Goal: Information Seeking & Learning: Learn about a topic

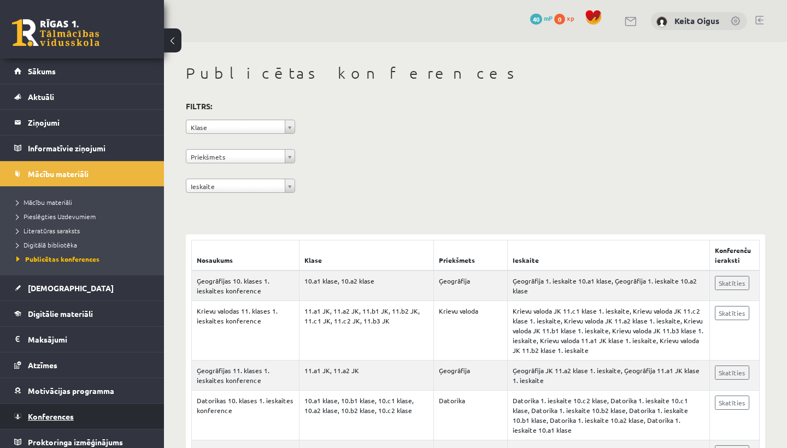
click at [60, 418] on span "Konferences" at bounding box center [51, 417] width 46 height 10
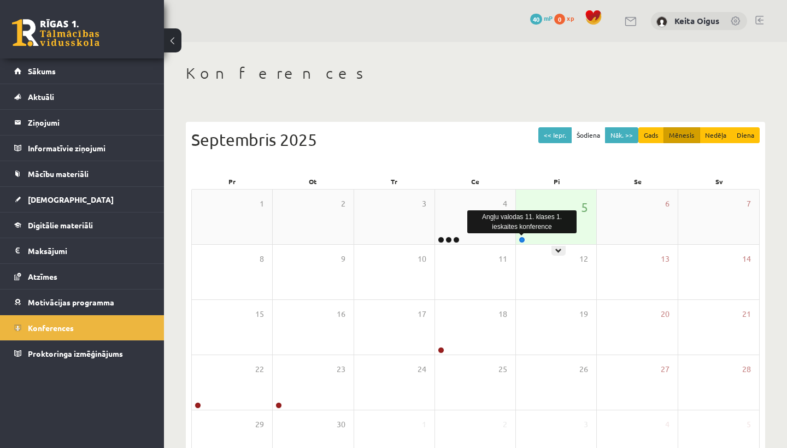
click at [521, 239] on link at bounding box center [522, 240] width 7 height 7
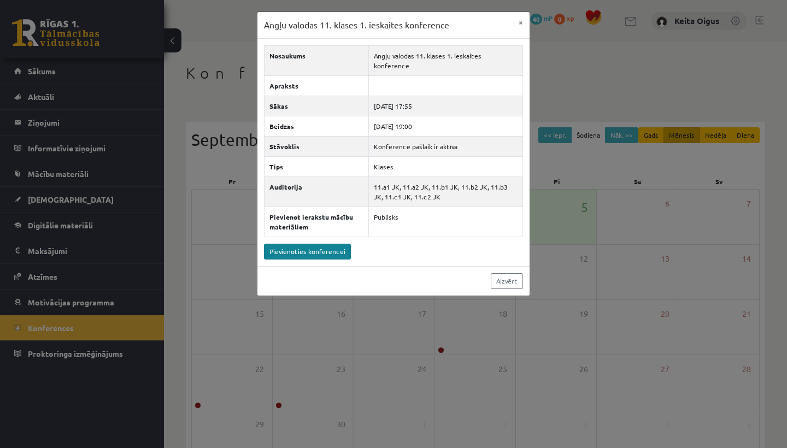
click at [337, 244] on link "Pievienoties konferencei" at bounding box center [307, 252] width 87 height 16
click at [512, 275] on link "Aizvērt" at bounding box center [507, 281] width 32 height 16
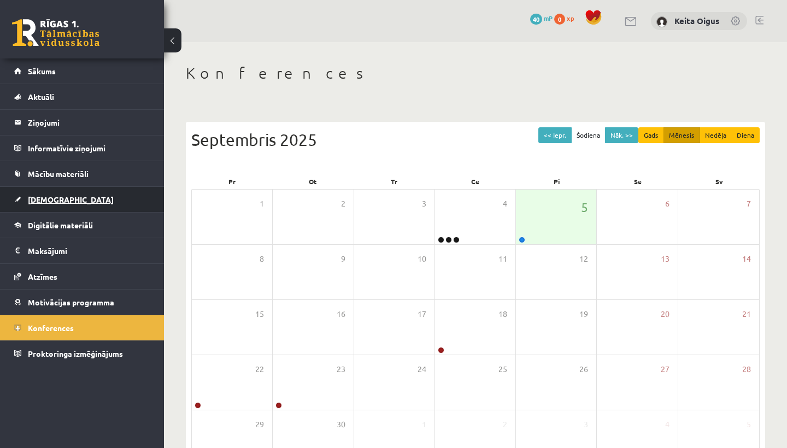
click at [46, 197] on span "[DEMOGRAPHIC_DATA]" at bounding box center [71, 200] width 86 height 10
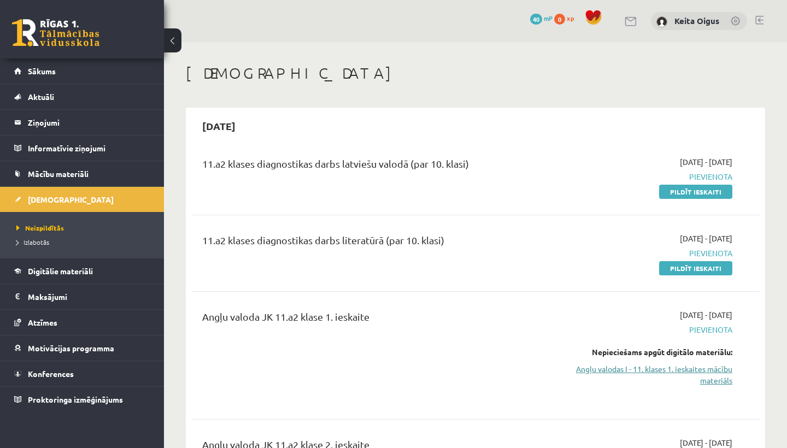
click at [652, 377] on link "Angļu valodas I - 11. klases 1. ieskaites mācību materiāls" at bounding box center [650, 374] width 166 height 23
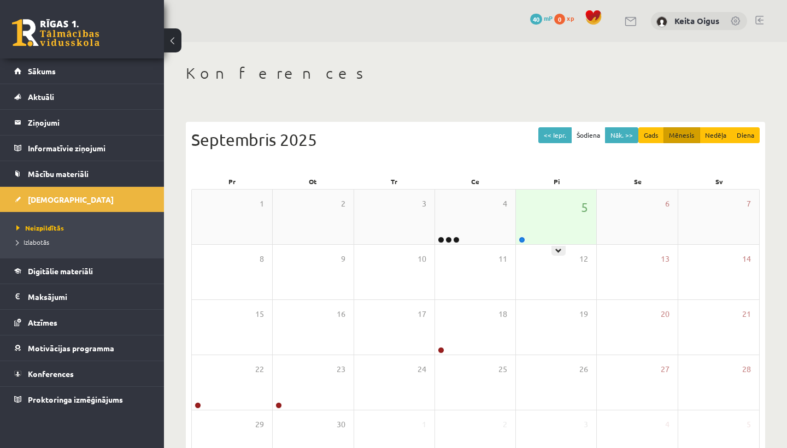
click at [518, 237] on div at bounding box center [521, 241] width 10 height 8
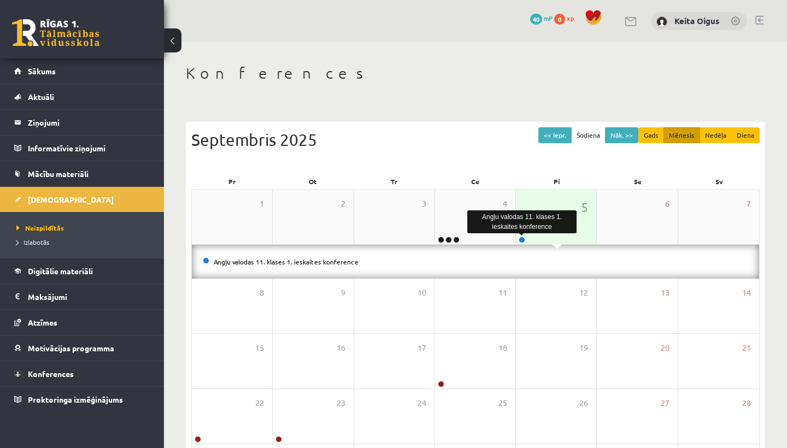
click at [523, 239] on link at bounding box center [522, 240] width 7 height 7
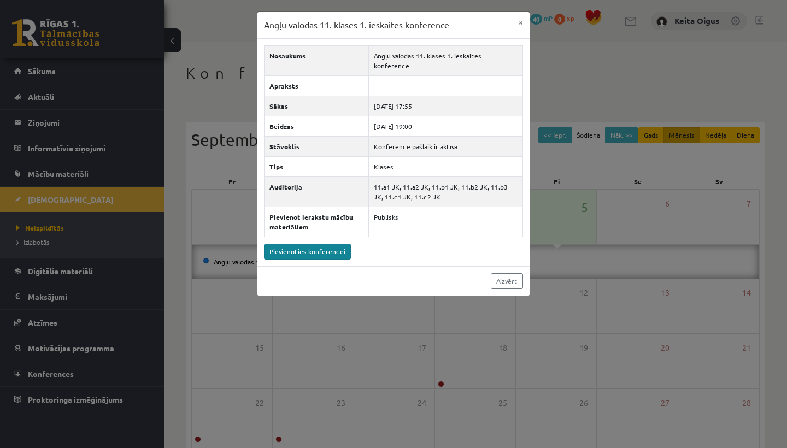
click at [336, 244] on link "Pievienoties konferencei" at bounding box center [307, 252] width 87 height 16
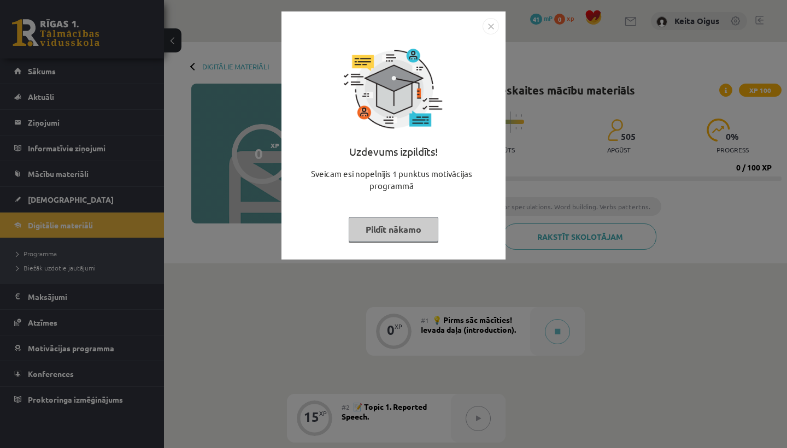
click at [427, 223] on button "Pildīt nākamo" at bounding box center [394, 229] width 90 height 25
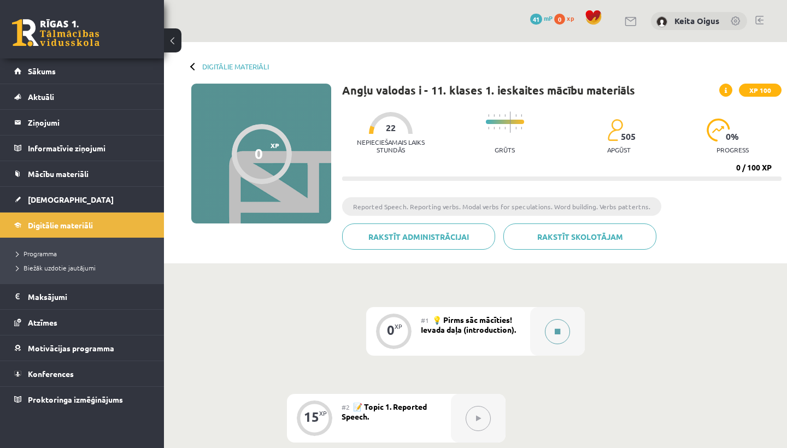
click at [549, 332] on button at bounding box center [557, 331] width 25 height 25
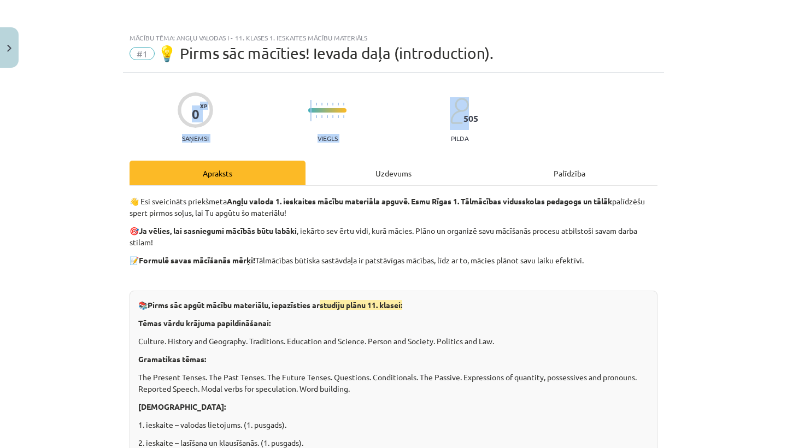
drag, startPoint x: 783, startPoint y: 65, endPoint x: 786, endPoint y: 86, distance: 21.0
click at [786, 86] on div "Mācību tēma: Angļu valodas i - 11. klases 1. ieskaites mācību materiāls #1 💡 Pi…" at bounding box center [393, 224] width 787 height 448
drag, startPoint x: 782, startPoint y: 148, endPoint x: 786, endPoint y: 168, distance: 21.1
click at [786, 168] on div "Mācību tēma: Angļu valodas i - 11. klases 1. ieskaites mācību materiāls #1 💡 Pi…" at bounding box center [393, 224] width 787 height 448
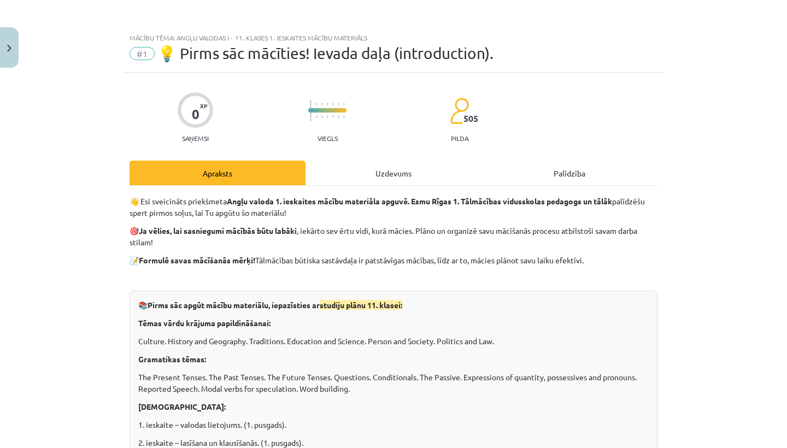
drag, startPoint x: 786, startPoint y: 169, endPoint x: 786, endPoint y: 179, distance: 9.3
click at [786, 179] on div "Mācību tēma: Angļu valodas i - 11. klases 1. ieskaites mācību materiāls #1 💡 Pi…" at bounding box center [393, 224] width 787 height 448
drag, startPoint x: 782, startPoint y: 157, endPoint x: 786, endPoint y: 174, distance: 16.8
click at [786, 174] on div "Mācību tēma: Angļu valodas i - 11. klases 1. ieskaites mācību materiāls #1 💡 Pi…" at bounding box center [393, 224] width 787 height 448
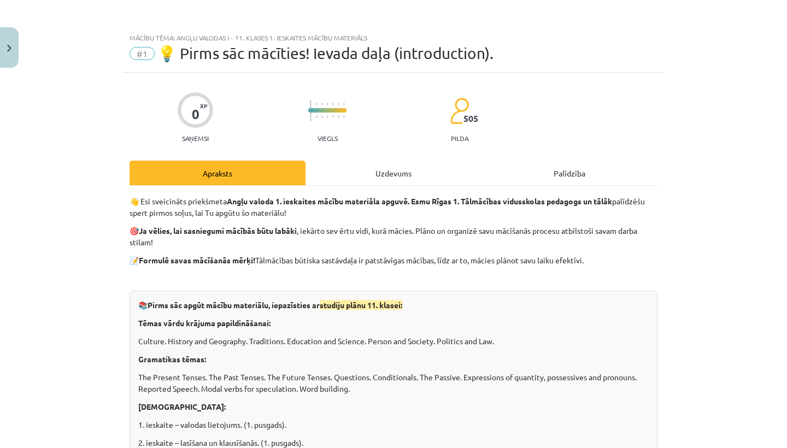
click at [780, 168] on div "Mācību tēma: Angļu valodas i - 11. klases 1. ieskaites mācību materiāls #1 💡 Pi…" at bounding box center [393, 224] width 787 height 448
drag, startPoint x: 783, startPoint y: 168, endPoint x: 785, endPoint y: 185, distance: 17.2
click at [785, 185] on div "Mācību tēma: Angļu valodas i - 11. klases 1. ieskaites mācību materiāls #1 💡 Pi…" at bounding box center [393, 224] width 787 height 448
click at [782, 48] on div "Mācību tēma: Angļu valodas i - 11. klases 1. ieskaites mācību materiāls #1 💡 Pi…" at bounding box center [393, 224] width 787 height 448
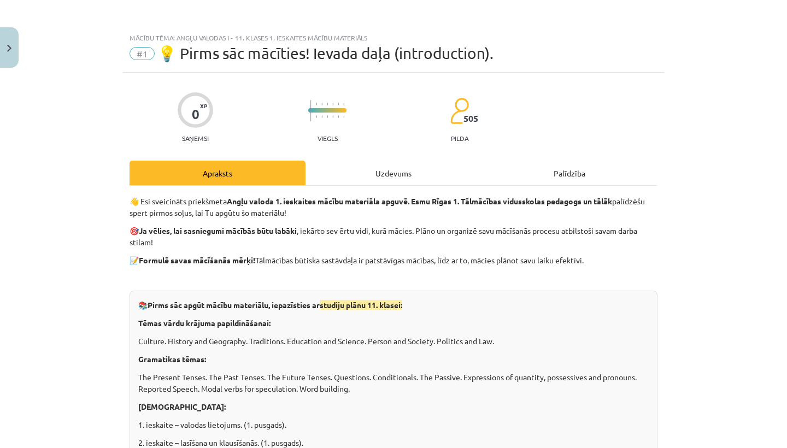
click at [784, 50] on div "Mācību tēma: Angļu valodas i - 11. klases 1. ieskaites mācību materiāls #1 💡 Pi…" at bounding box center [393, 224] width 787 height 448
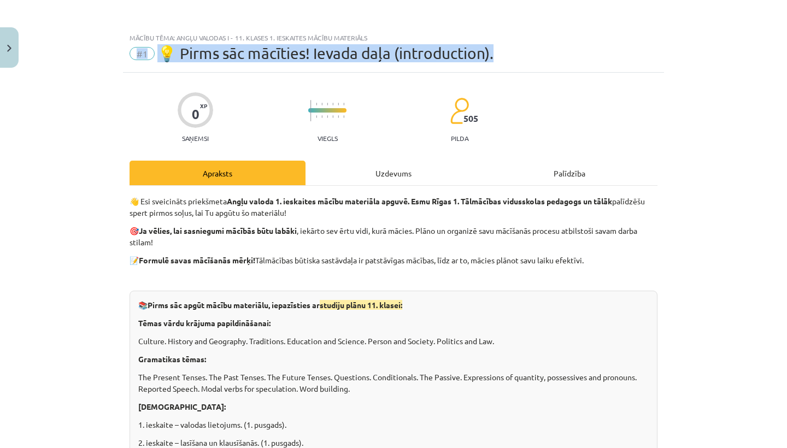
click at [784, 50] on div "Mācību tēma: Angļu valodas i - 11. klases 1. ieskaites mācību materiāls #1 💡 Pi…" at bounding box center [393, 224] width 787 height 448
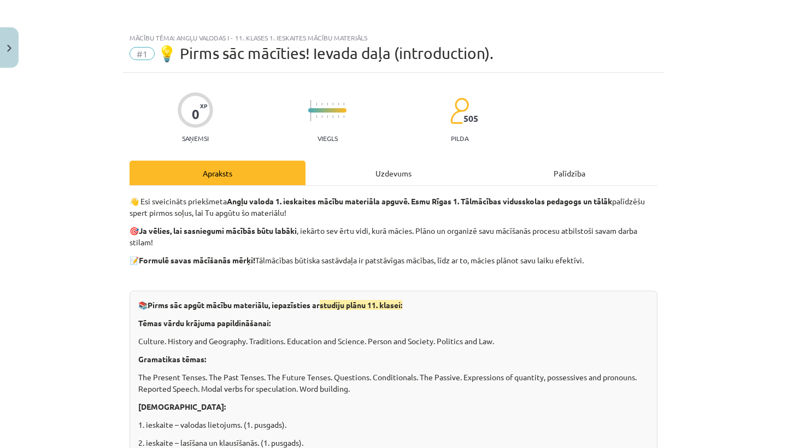
click at [784, 52] on div "Mācību tēma: Angļu valodas i - 11. klases 1. ieskaites mācību materiāls #1 💡 Pi…" at bounding box center [393, 224] width 787 height 448
drag, startPoint x: 784, startPoint y: 52, endPoint x: 786, endPoint y: 83, distance: 30.7
click at [786, 83] on div "Mācību tēma: Angļu valodas i - 11. klases 1. ieskaites mācību materiāls #1 💡 Pi…" at bounding box center [393, 224] width 787 height 448
click at [784, 83] on div "Mācību tēma: Angļu valodas i - 11. klases 1. ieskaites mācību materiāls #1 💡 Pi…" at bounding box center [393, 224] width 787 height 448
click at [721, 80] on div "Mācību tēma: Angļu valodas i - 11. klases 1. ieskaites mācību materiāls #1 💡 Pi…" at bounding box center [393, 224] width 787 height 448
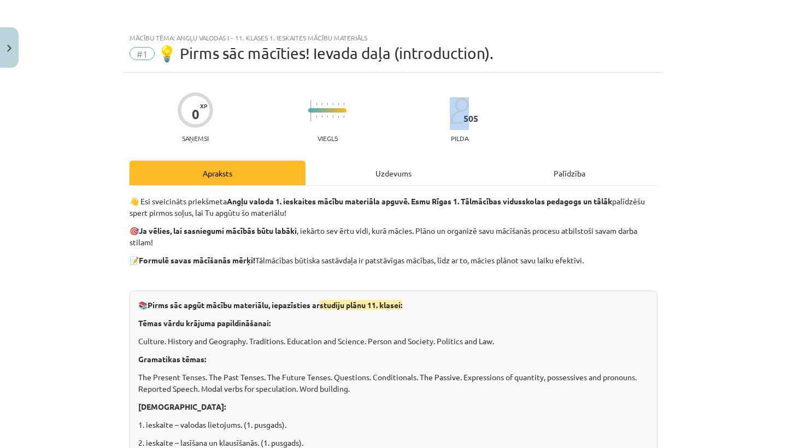
click at [721, 80] on div "Mācību tēma: Angļu valodas i - 11. klases 1. ieskaites mācību materiāls #1 💡 Pi…" at bounding box center [393, 224] width 787 height 448
drag, startPoint x: 653, startPoint y: 355, endPoint x: 678, endPoint y: 169, distance: 187.5
click at [678, 169] on div "Mācību tēma: Angļu valodas i - 11. klases 1. ieskaites mācību materiāls #1 💡 Pi…" at bounding box center [393, 224] width 787 height 448
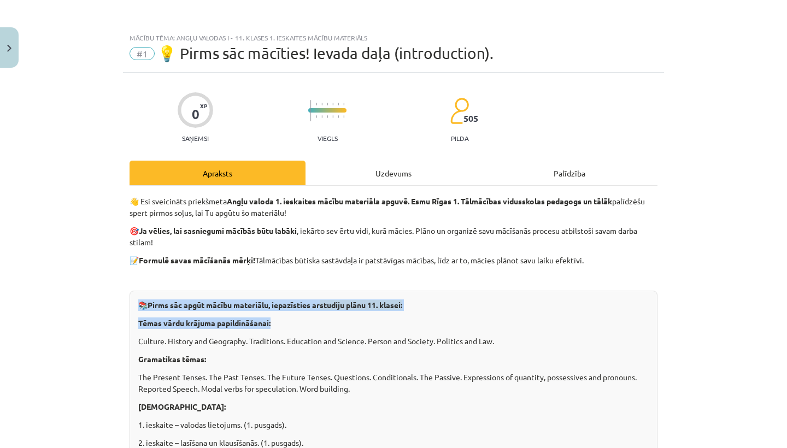
drag, startPoint x: 684, startPoint y: 319, endPoint x: 682, endPoint y: 295, distance: 24.1
click at [682, 295] on div "Mācību tēma: Angļu valodas i - 11. klases 1. ieskaites mācību materiāls #1 💡 Pi…" at bounding box center [393, 224] width 787 height 448
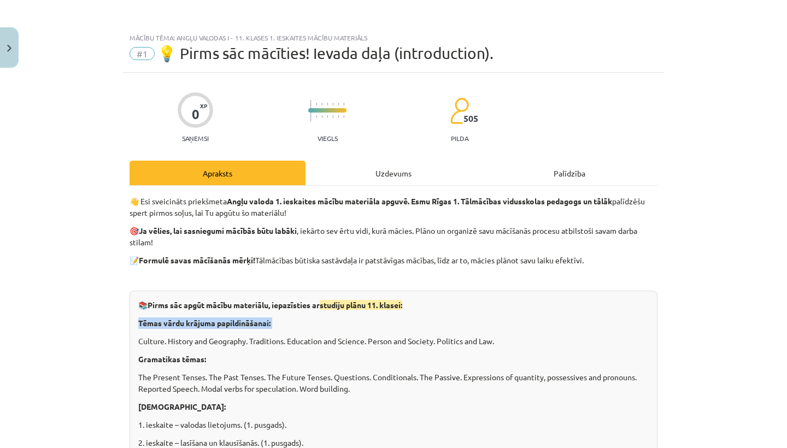
drag, startPoint x: 682, startPoint y: 293, endPoint x: 667, endPoint y: 336, distance: 44.6
click at [667, 336] on div "Mācību tēma: Angļu valodas i - 11. klases 1. ieskaites mācību materiāls #1 💡 Pi…" at bounding box center [393, 224] width 787 height 448
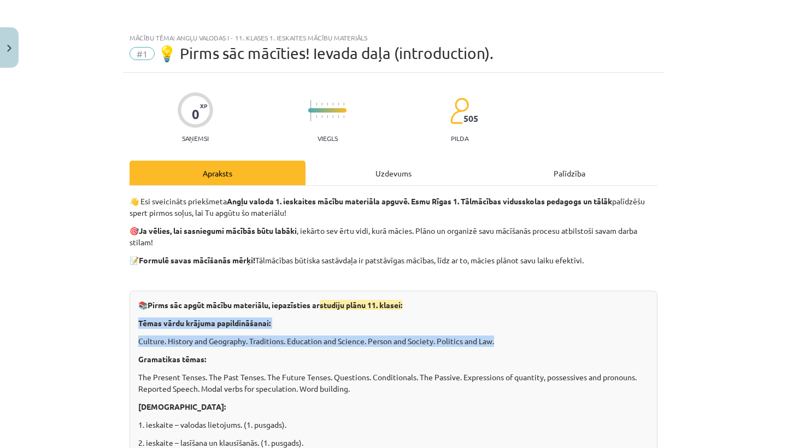
click at [692, 315] on div "Mācību tēma: Angļu valodas i - 11. klases 1. ieskaites mācību materiāls #1 💡 Pi…" at bounding box center [393, 224] width 787 height 448
click at [690, 314] on div "Mācību tēma: Angļu valodas i - 11. klases 1. ieskaites mācību materiāls #1 💡 Pi…" at bounding box center [393, 224] width 787 height 448
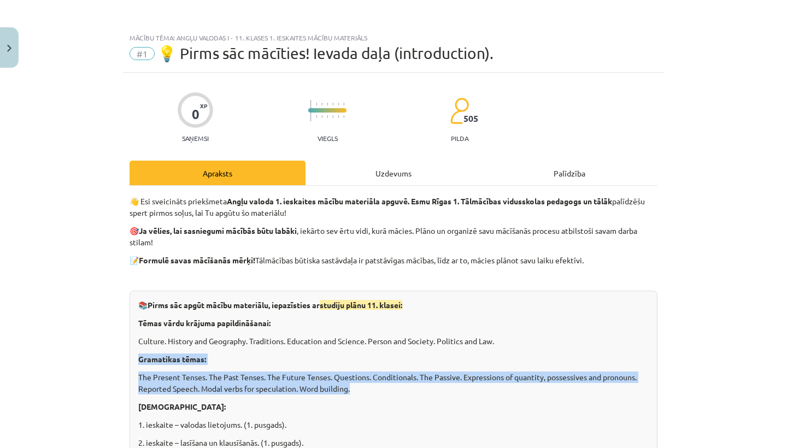
drag, startPoint x: 691, startPoint y: 318, endPoint x: 715, endPoint y: 336, distance: 30.1
click at [715, 336] on div "Mācību tēma: Angļu valodas i - 11. klases 1. ieskaites mācību materiāls #1 💡 Pi…" at bounding box center [393, 224] width 787 height 448
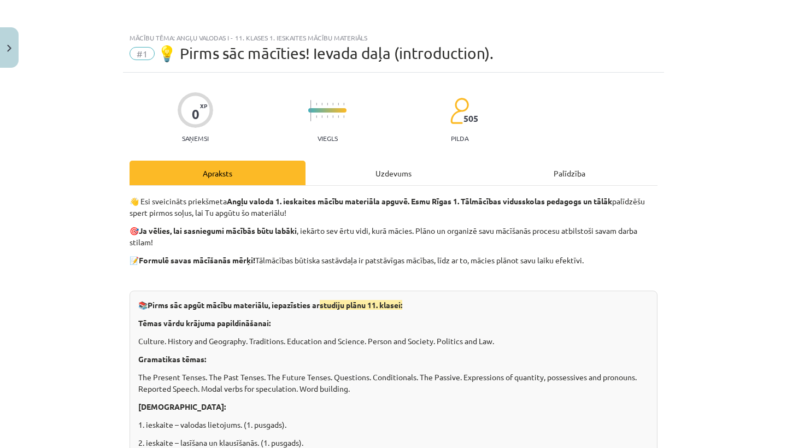
click at [628, 404] on p "Ieskaites:" at bounding box center [393, 406] width 510 height 11
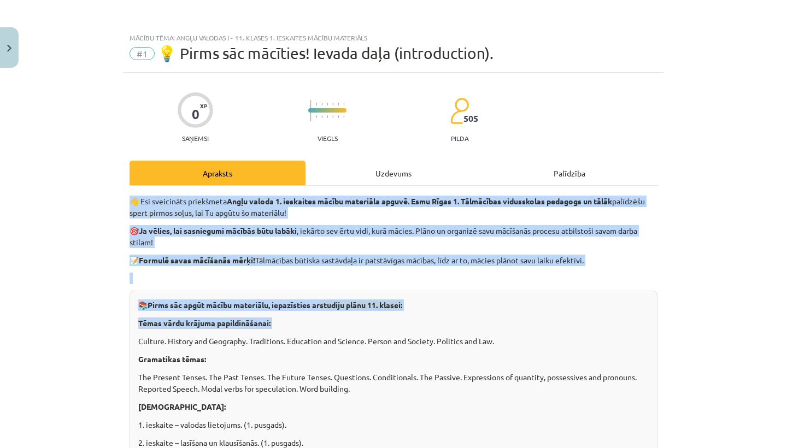
drag, startPoint x: 782, startPoint y: 171, endPoint x: 761, endPoint y: 334, distance: 165.3
click at [761, 334] on div "Mācību tēma: Angļu valodas i - 11. klases 1. ieskaites mācību materiāls #1 💡 Pi…" at bounding box center [393, 224] width 787 height 448
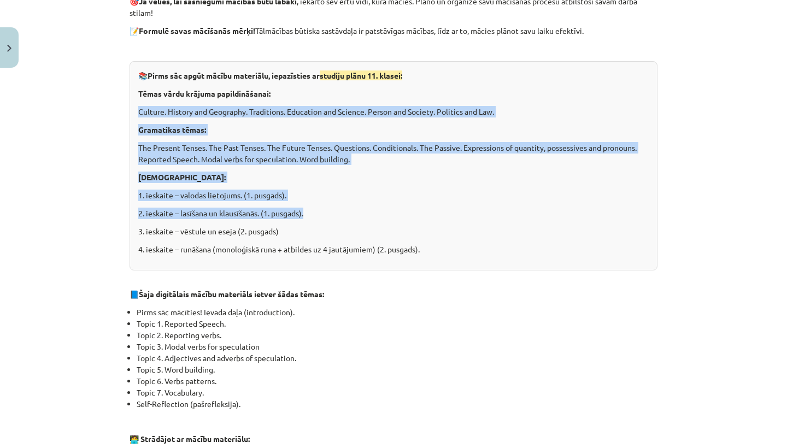
scroll to position [249, 0]
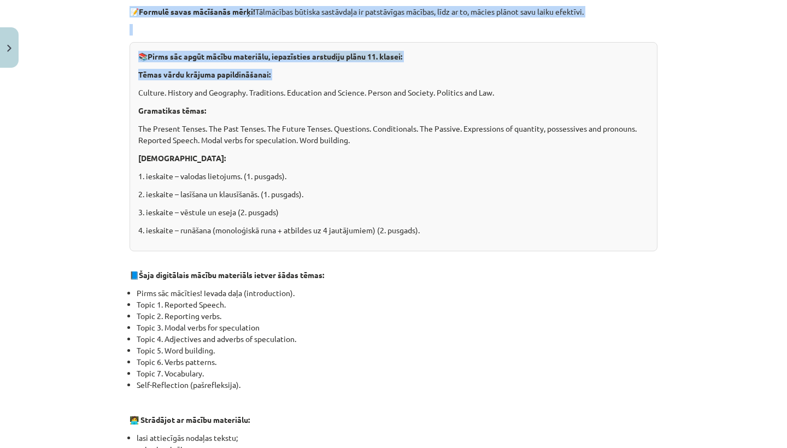
drag, startPoint x: 761, startPoint y: 334, endPoint x: 721, endPoint y: 211, distance: 130.0
click at [721, 211] on div "Mācību tēma: Angļu valodas i - 11. klases 1. ieskaites mācību materiāls #1 💡 Pi…" at bounding box center [393, 224] width 787 height 448
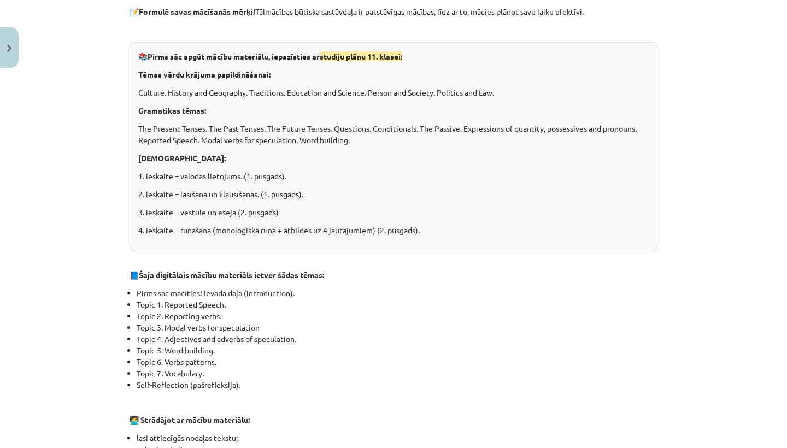
click at [661, 325] on div "0 XP Saņemsi Viegls 505 pilda Apraksts Uzdevums Palīdzība 👋 Esi sveicināts prie…" at bounding box center [393, 348] width 541 height 1049
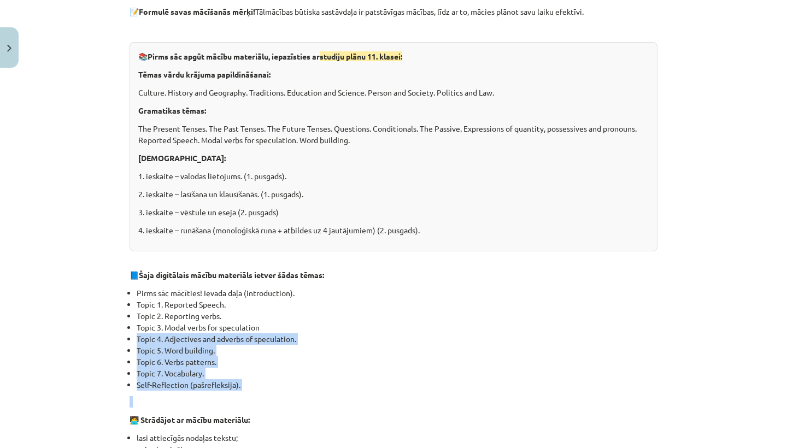
drag, startPoint x: 661, startPoint y: 325, endPoint x: 650, endPoint y: 409, distance: 84.3
click at [650, 409] on div "0 XP Saņemsi Viegls 505 pilda Apraksts Uzdevums Palīdzība 👋 Esi sveicināts prie…" at bounding box center [393, 348] width 541 height 1049
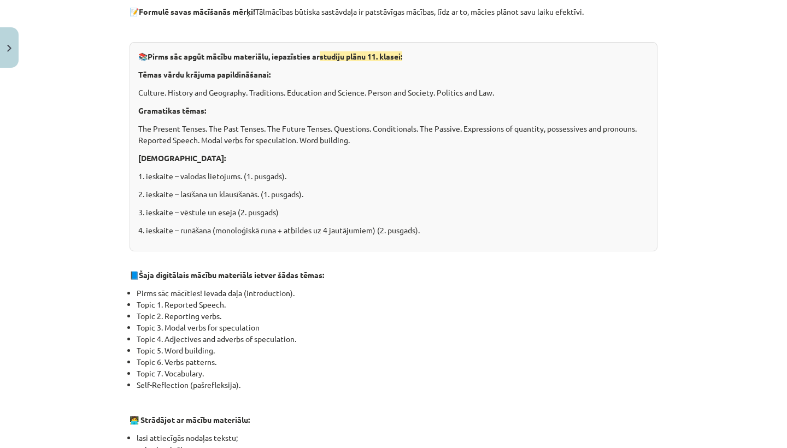
click at [625, 280] on p "📘 Šaja digitālais mācību materiāls ietver šādas tēmas:" at bounding box center [394, 274] width 528 height 11
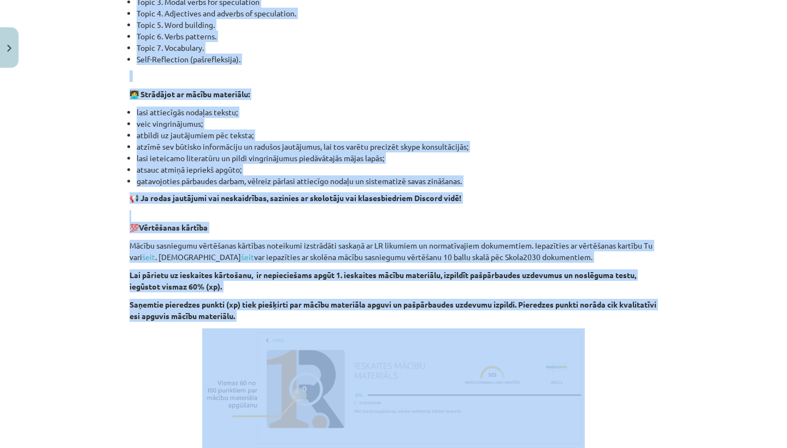
scroll to position [579, 0]
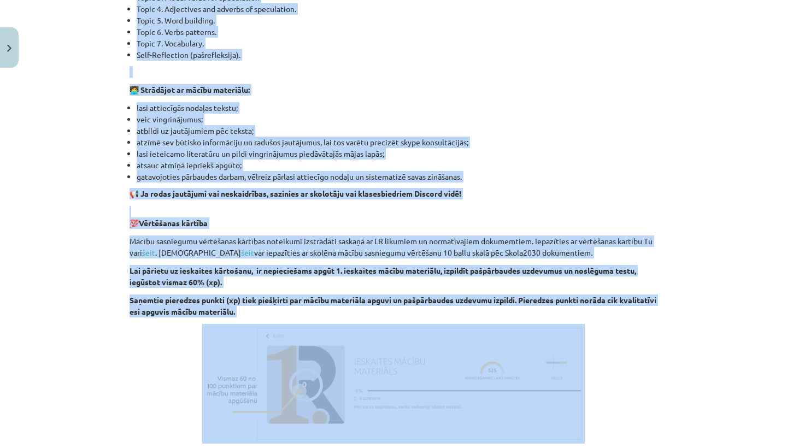
drag, startPoint x: 625, startPoint y: 280, endPoint x: 624, endPoint y: 397, distance: 117.0
click at [624, 397] on div "👋 Esi sveicināts priekšmeta Angļu valoda 1. ieskaites mācību materiāla apguvē. …" at bounding box center [394, 30] width 528 height 827
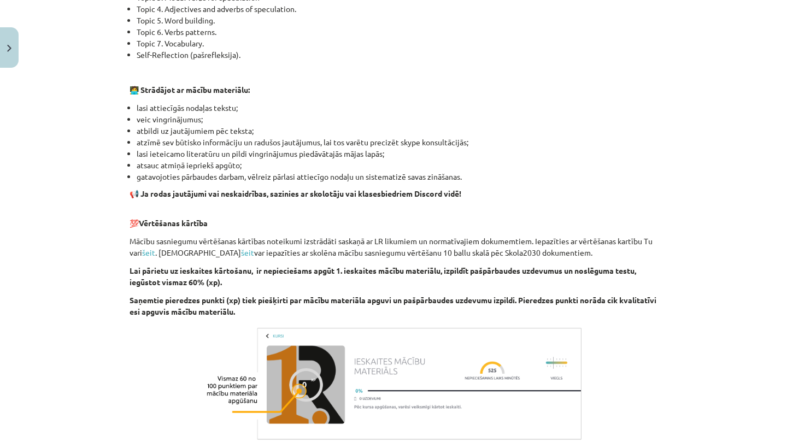
click at [626, 398] on p at bounding box center [394, 384] width 528 height 120
drag, startPoint x: 674, startPoint y: 205, endPoint x: 686, endPoint y: 305, distance: 100.1
click at [686, 305] on div "Mācību tēma: Angļu valodas i - 11. klases 1. ieskaites mācību materiāls #1 💡 Pi…" at bounding box center [393, 224] width 787 height 448
drag, startPoint x: 686, startPoint y: 305, endPoint x: 683, endPoint y: 406, distance: 100.6
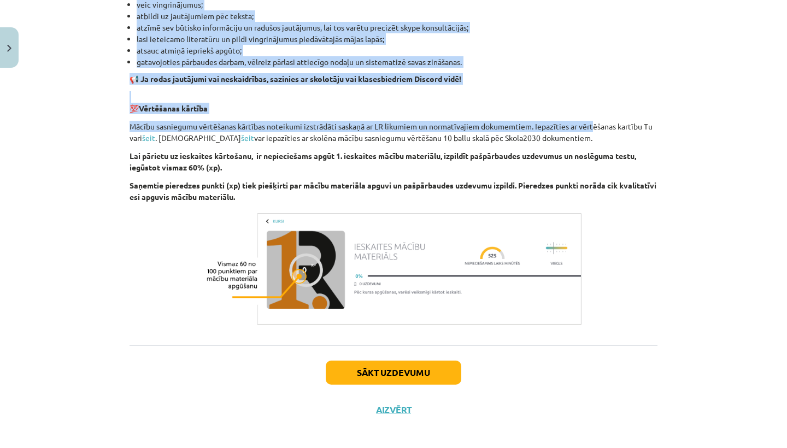
scroll to position [703, 0]
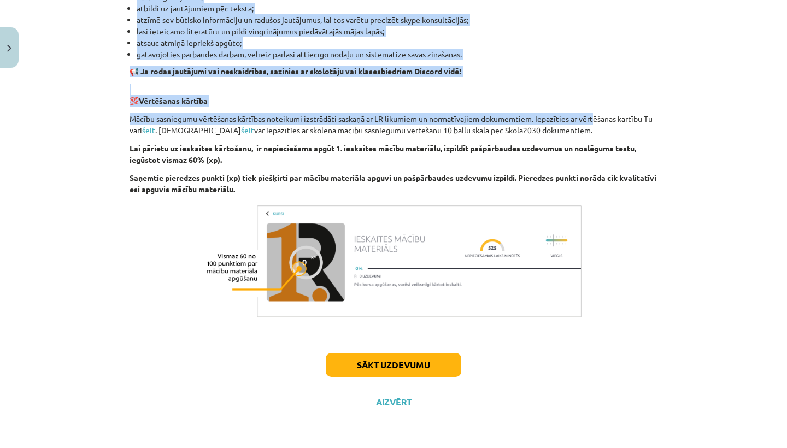
drag, startPoint x: 596, startPoint y: 244, endPoint x: 628, endPoint y: 448, distance: 205.8
click at [628, 448] on div "Mācību tēma: Angļu valodas i - 11. klases 1. ieskaites mācību materiāls #1 💡 Pi…" at bounding box center [393, 224] width 787 height 448
click at [355, 359] on button "Sākt uzdevumu" at bounding box center [394, 365] width 136 height 24
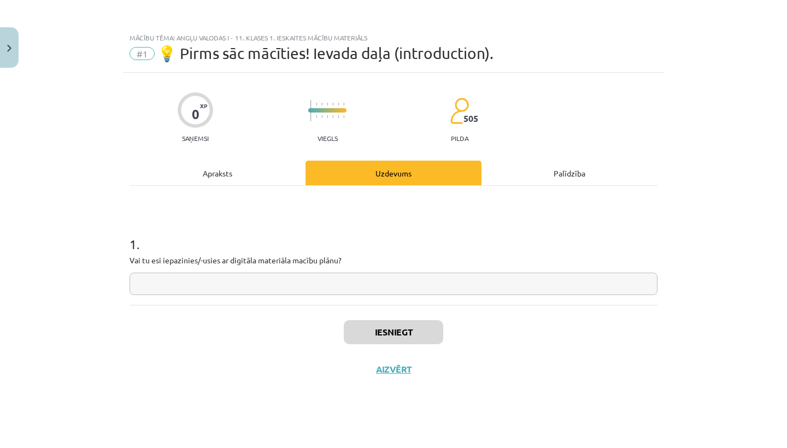
click at [383, 236] on h1 "1 ." at bounding box center [394, 235] width 528 height 34
click at [363, 294] on input "text" at bounding box center [394, 284] width 528 height 22
drag, startPoint x: 392, startPoint y: 320, endPoint x: 392, endPoint y: 314, distance: 6.0
click at [392, 318] on div "Iesniegt Aizvērt" at bounding box center [394, 343] width 528 height 77
click at [392, 291] on input "*" at bounding box center [394, 284] width 528 height 22
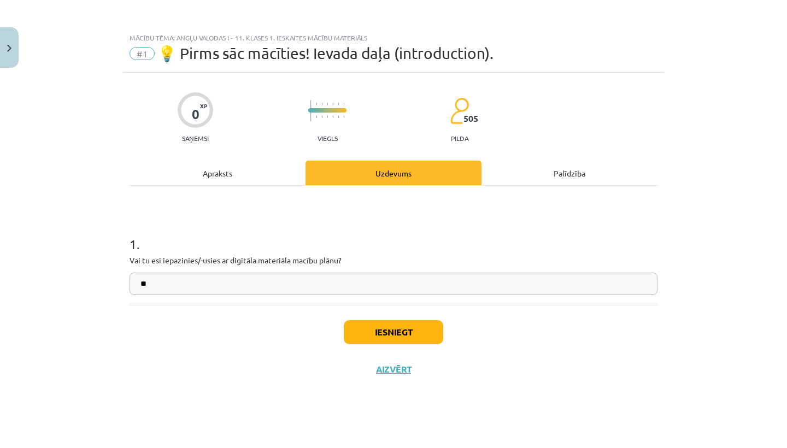
type input "**"
click at [402, 322] on button "Iesniegt" at bounding box center [393, 332] width 99 height 24
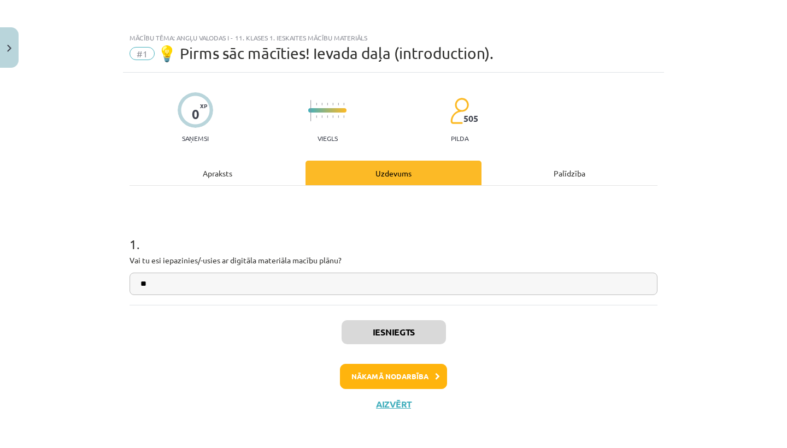
click at [398, 374] on button "Nākamā nodarbība" at bounding box center [393, 376] width 107 height 25
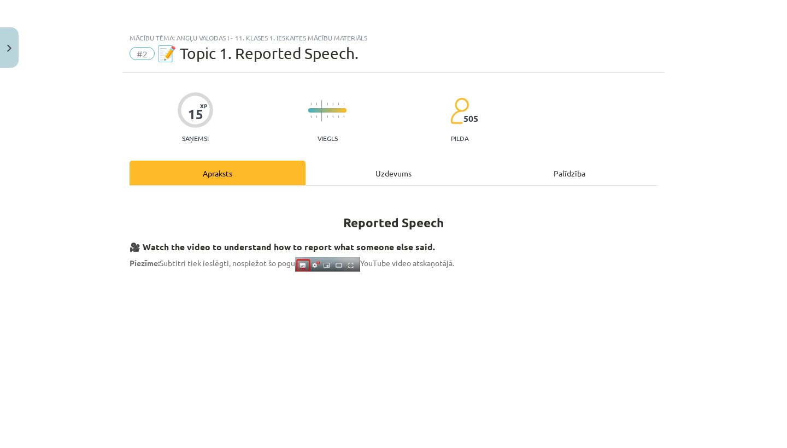
scroll to position [3, 0]
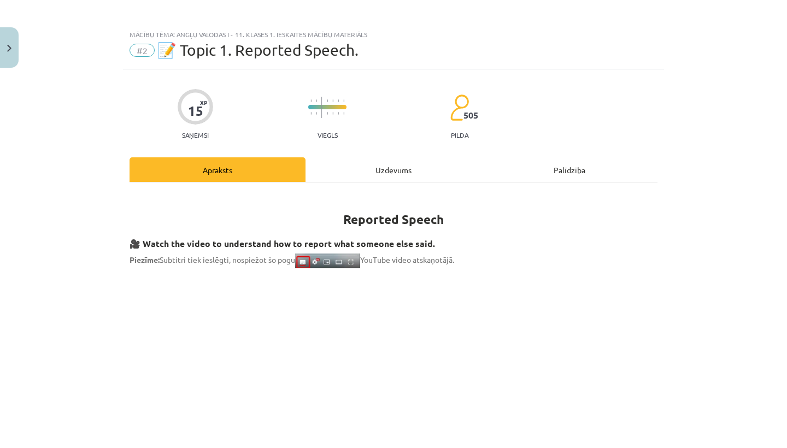
drag, startPoint x: 780, startPoint y: 78, endPoint x: 785, endPoint y: 100, distance: 22.8
click at [785, 101] on div "Mācību tēma: Angļu valodas i - 11. klases 1. ieskaites mācību materiāls #2 📝 To…" at bounding box center [393, 224] width 787 height 448
click at [784, 100] on div "Mācību tēma: Angļu valodas i - 11. klases 1. ieskaites mācību materiāls #2 📝 To…" at bounding box center [393, 224] width 787 height 448
drag, startPoint x: 783, startPoint y: 100, endPoint x: 779, endPoint y: 142, distance: 41.7
click at [779, 142] on div "Mācību tēma: Angļu valodas i - 11. klases 1. ieskaites mācību materiāls #2 📝 To…" at bounding box center [393, 224] width 787 height 448
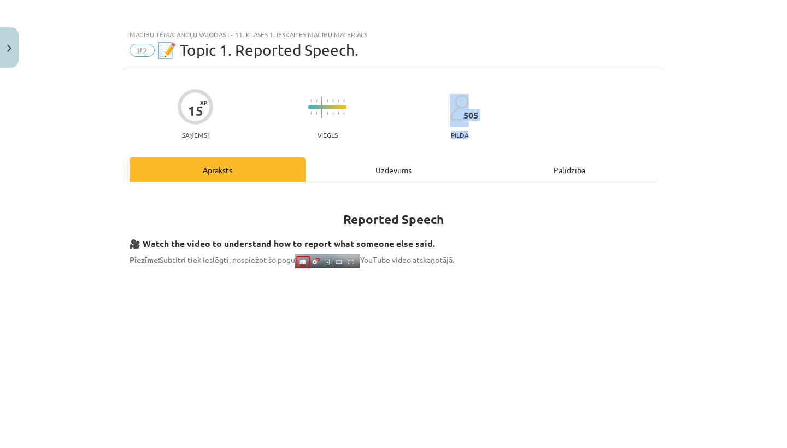
click at [779, 142] on div "Mācību tēma: Angļu valodas i - 11. klases 1. ieskaites mācību materiāls #2 📝 To…" at bounding box center [393, 224] width 787 height 448
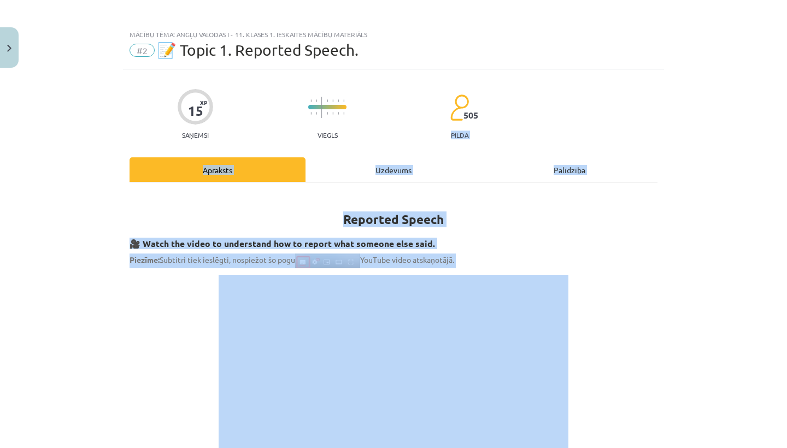
drag, startPoint x: 762, startPoint y: 133, endPoint x: 766, endPoint y: 337, distance: 203.3
click at [766, 337] on div "Mācību tēma: Angļu valodas i - 11. klases 1. ieskaites mācību materiāls #2 📝 To…" at bounding box center [393, 224] width 787 height 448
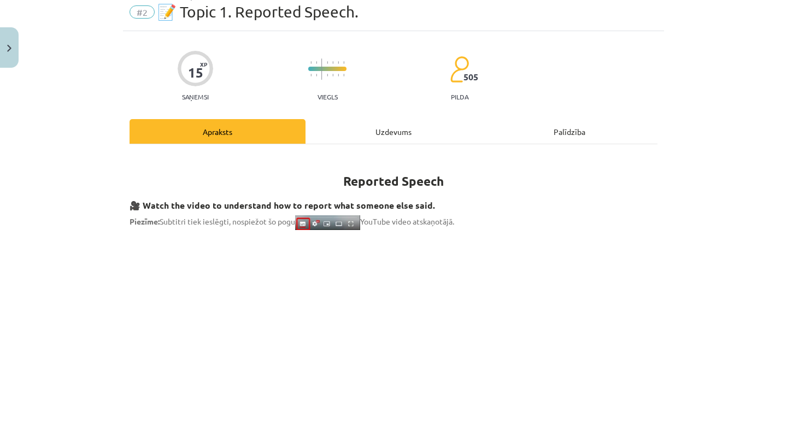
drag, startPoint x: 766, startPoint y: 337, endPoint x: 749, endPoint y: 437, distance: 101.4
click at [749, 437] on div "Mācību tēma: Angļu valodas i - 11. klases 1. ieskaites mācību materiāls #2 📝 To…" at bounding box center [393, 224] width 787 height 448
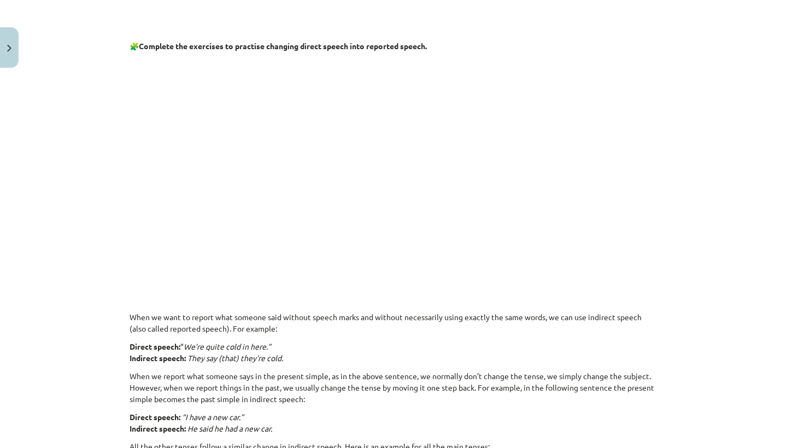
drag, startPoint x: 749, startPoint y: 437, endPoint x: 751, endPoint y: 448, distance: 10.6
click at [751, 448] on div "Mācību tēma: Angļu valodas i - 11. klases 1. ieskaites mācību materiāls #2 📝 To…" at bounding box center [393, 224] width 787 height 448
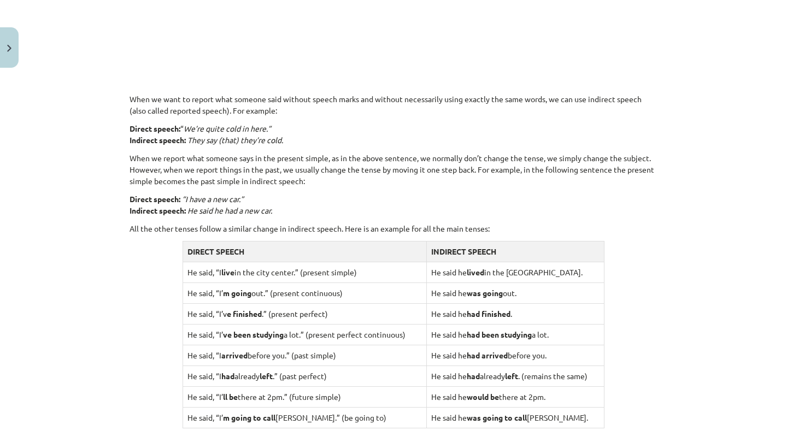
scroll to position [729, 0]
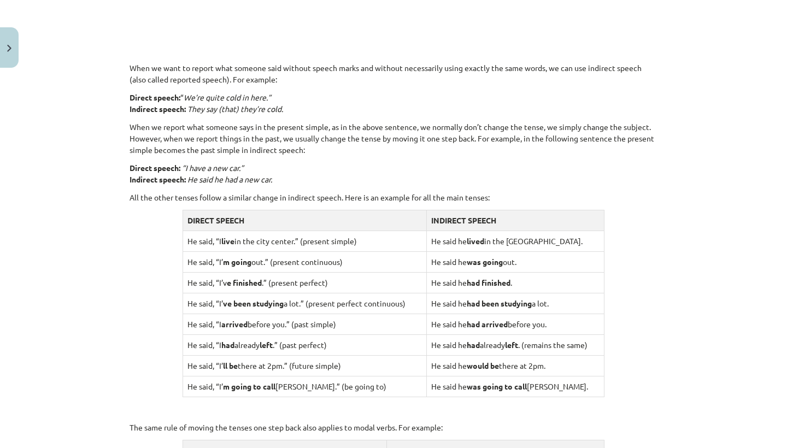
drag, startPoint x: 751, startPoint y: 448, endPoint x: 761, endPoint y: 448, distance: 9.3
click at [761, 448] on div "Mācību tēma: Angļu valodas i - 11. klases 1. ieskaites mācību materiāls #2 📝 To…" at bounding box center [393, 224] width 787 height 448
click at [758, 448] on div "Mācību tēma: Angļu valodas i - 11. klases 1. ieskaites mācību materiāls #2 📝 To…" at bounding box center [393, 224] width 787 height 448
click at [754, 448] on div "Mācību tēma: Angļu valodas i - 11. klases 1. ieskaites mācību materiāls #2 📝 To…" at bounding box center [393, 224] width 787 height 448
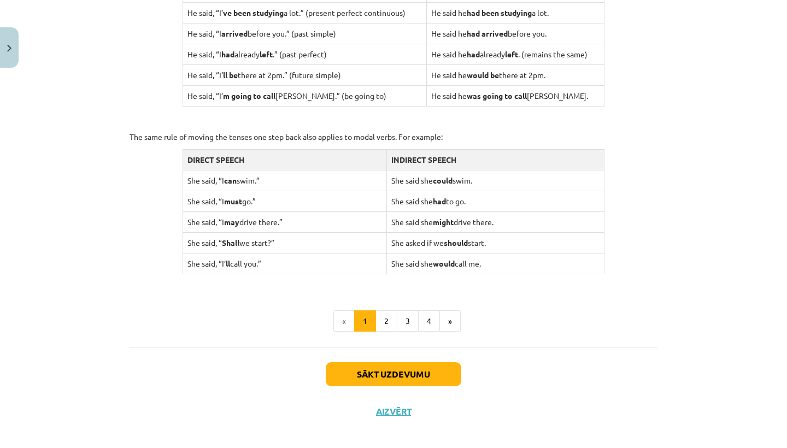
scroll to position [1026, 0]
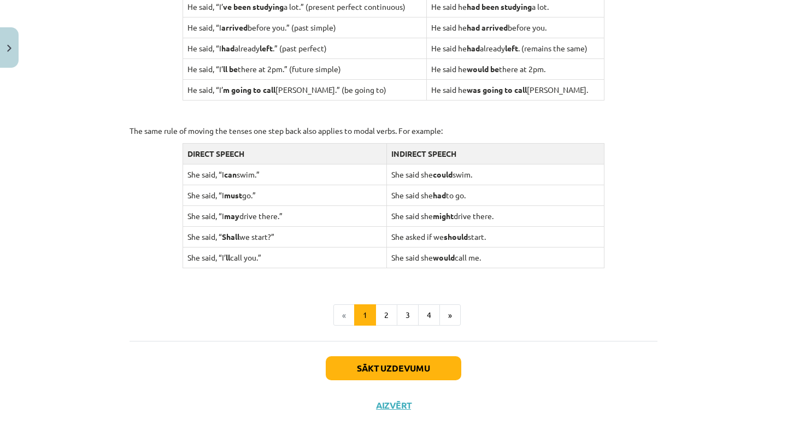
drag, startPoint x: 608, startPoint y: 324, endPoint x: 609, endPoint y: 448, distance: 123.5
click at [609, 448] on div "Mācību tēma: Angļu valodas i - 11. klases 1. ieskaites mācību materiāls #2 📝 To…" at bounding box center [393, 224] width 787 height 448
click at [386, 312] on button "2" at bounding box center [386, 315] width 22 height 22
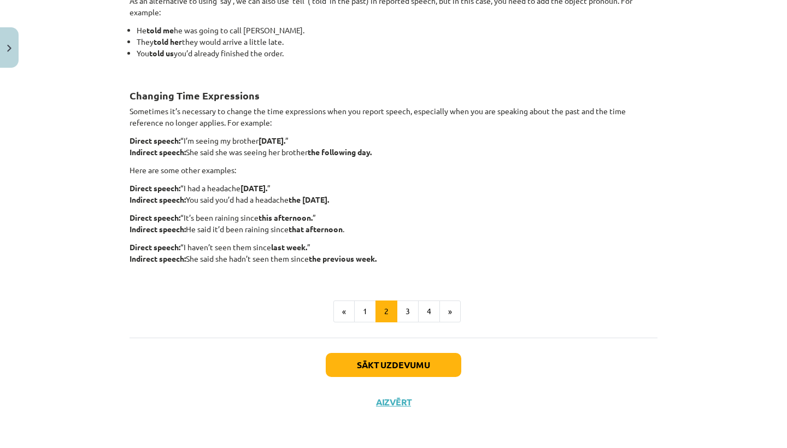
scroll to position [231, 0]
click at [367, 307] on button "1" at bounding box center [365, 312] width 22 height 22
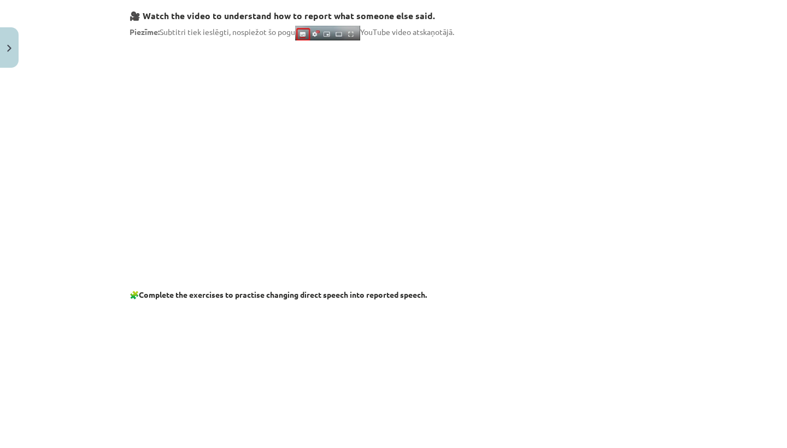
scroll to position [196, 0]
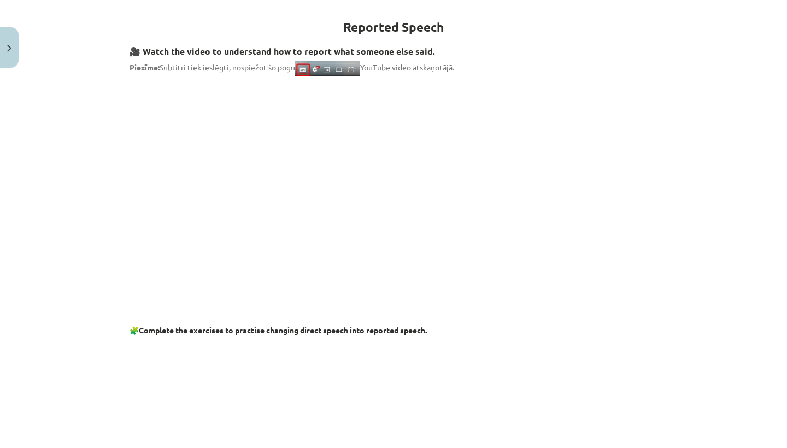
click at [707, 221] on div "Mācību tēma: Angļu valodas i - 11. klases 1. ieskaites mācību materiāls #2 📝 To…" at bounding box center [393, 224] width 787 height 448
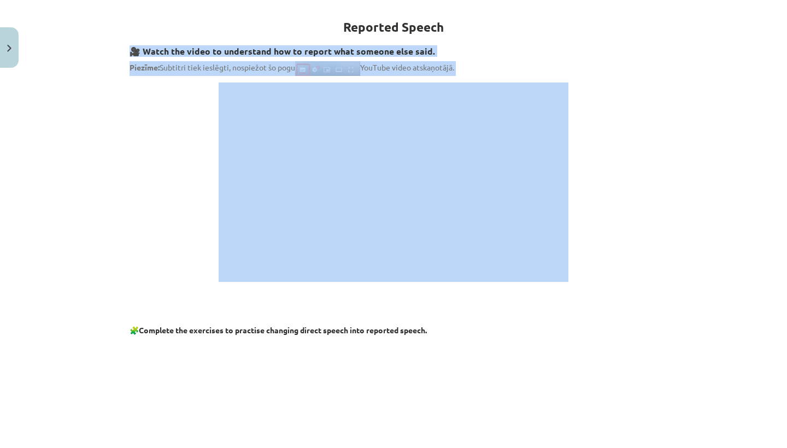
drag, startPoint x: 710, startPoint y: 219, endPoint x: 725, endPoint y: 408, distance: 189.1
click at [725, 408] on div "Mācību tēma: Angļu valodas i - 11. klases 1. ieskaites mācību materiāls #2 📝 To…" at bounding box center [393, 224] width 787 height 448
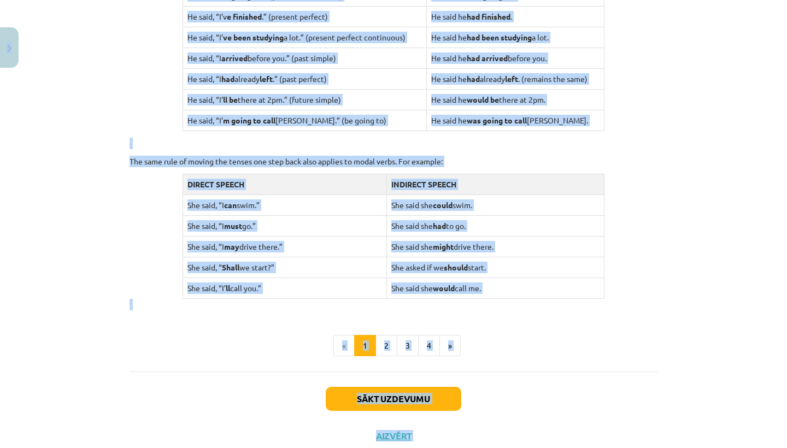
scroll to position [1026, 0]
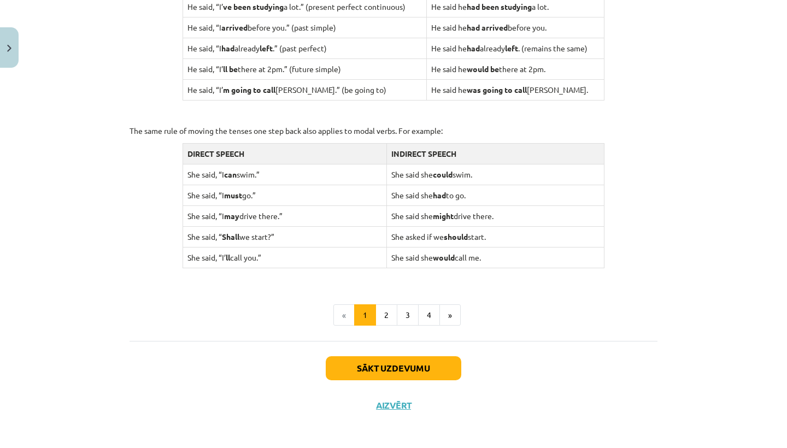
drag, startPoint x: 577, startPoint y: 339, endPoint x: 587, endPoint y: 448, distance: 109.2
click at [587, 448] on div "Mācību tēma: Angļu valodas i - 11. klases 1. ieskaites mācību materiāls #2 📝 To…" at bounding box center [393, 224] width 787 height 448
click at [381, 361] on button "Sākt uzdevumu" at bounding box center [394, 368] width 136 height 24
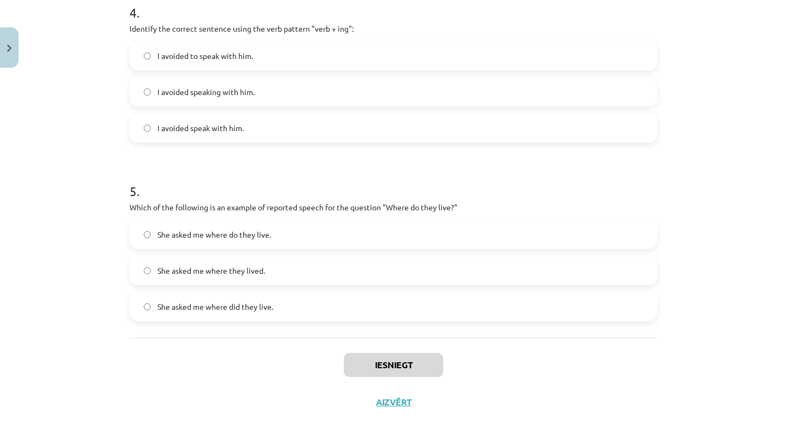
scroll to position [769, 0]
drag, startPoint x: 767, startPoint y: 309, endPoint x: 719, endPoint y: 123, distance: 192.3
click at [720, 123] on div "Mācību tēma: Angļu valodas i - 11. klases 1. ieskaites mācību materiāls #2 📝 To…" at bounding box center [393, 224] width 787 height 448
drag, startPoint x: 783, startPoint y: 354, endPoint x: 786, endPoint y: 310, distance: 44.4
click at [786, 310] on div "Mācību tēma: Angļu valodas i - 11. klases 1. ieskaites mācību materiāls #2 📝 To…" at bounding box center [393, 224] width 787 height 448
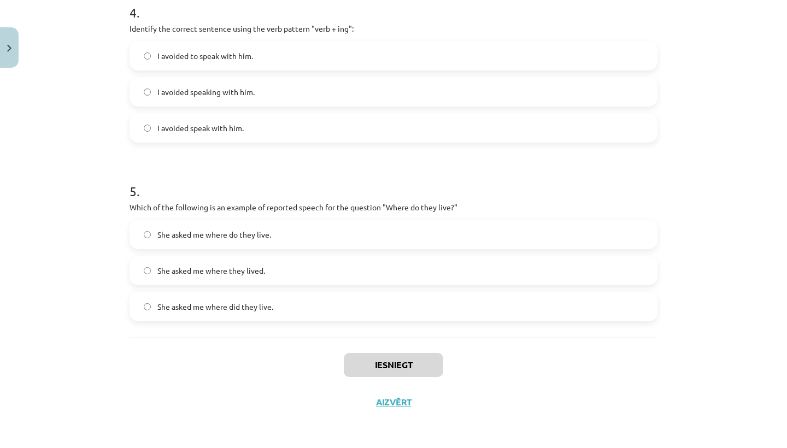
drag, startPoint x: 714, startPoint y: 158, endPoint x: 698, endPoint y: 50, distance: 109.4
click at [698, 50] on div "Mācību tēma: Angļu valodas i - 11. klases 1. ieskaites mācību materiāls #2 📝 To…" at bounding box center [393, 224] width 787 height 448
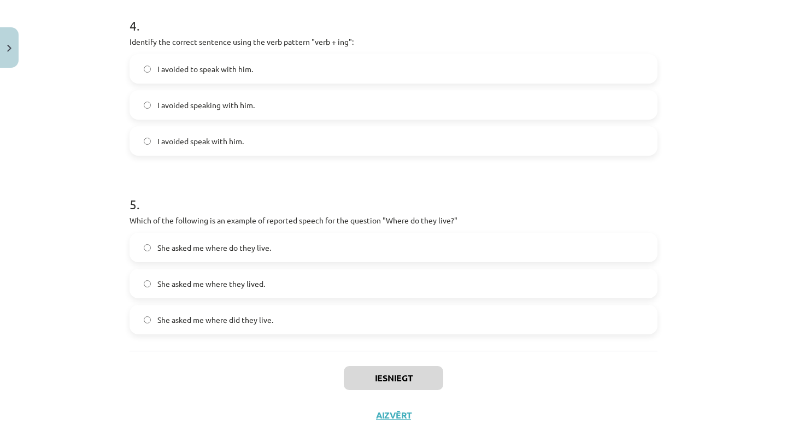
drag, startPoint x: 698, startPoint y: 50, endPoint x: 689, endPoint y: -19, distance: 70.0
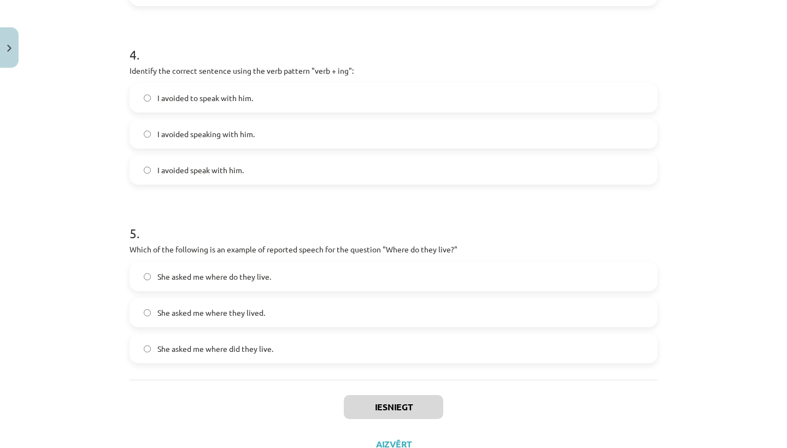
drag, startPoint x: 691, startPoint y: 9, endPoint x: 688, endPoint y: -6, distance: 15.5
drag, startPoint x: 657, startPoint y: 49, endPoint x: 657, endPoint y: 1, distance: 47.5
drag, startPoint x: 657, startPoint y: 0, endPoint x: 662, endPoint y: -11, distance: 12.7
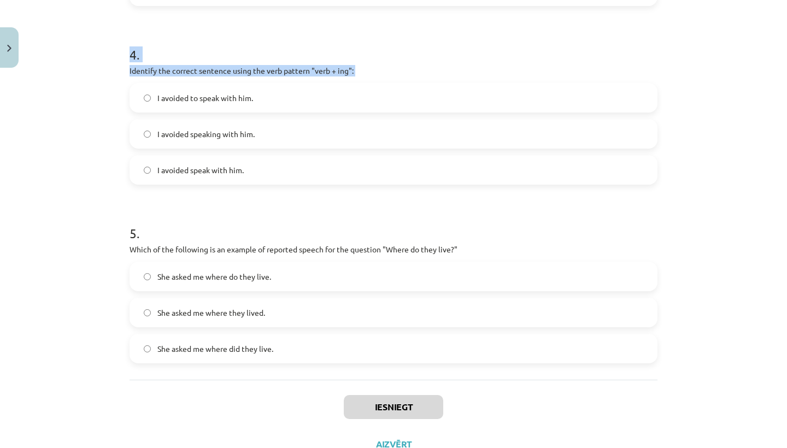
drag, startPoint x: 663, startPoint y: 81, endPoint x: 665, endPoint y: 29, distance: 51.9
click at [665, 29] on div "Mācību tēma: Angļu valodas i - 11. klases 1. ieskaites mācību materiāls #2 📝 To…" at bounding box center [393, 224] width 787 height 448
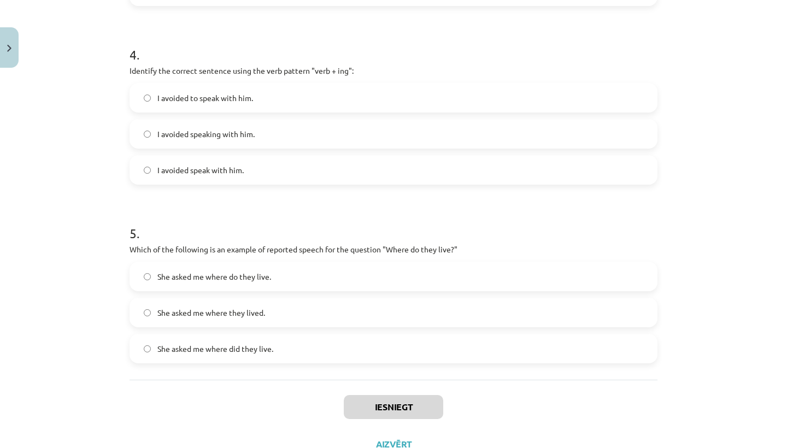
drag, startPoint x: 713, startPoint y: 10, endPoint x: 733, endPoint y: 121, distance: 112.7
click at [733, 121] on div "Mācību tēma: Angļu valodas i - 11. klases 1. ieskaites mācību materiāls #2 📝 To…" at bounding box center [393, 224] width 787 height 448
drag, startPoint x: 733, startPoint y: 121, endPoint x: 745, endPoint y: 178, distance: 58.7
click at [745, 178] on div "Mācību tēma: Angļu valodas i - 11. klases 1. ieskaites mācību materiāls #2 📝 To…" at bounding box center [393, 224] width 787 height 448
drag, startPoint x: 745, startPoint y: 178, endPoint x: 743, endPoint y: 136, distance: 42.7
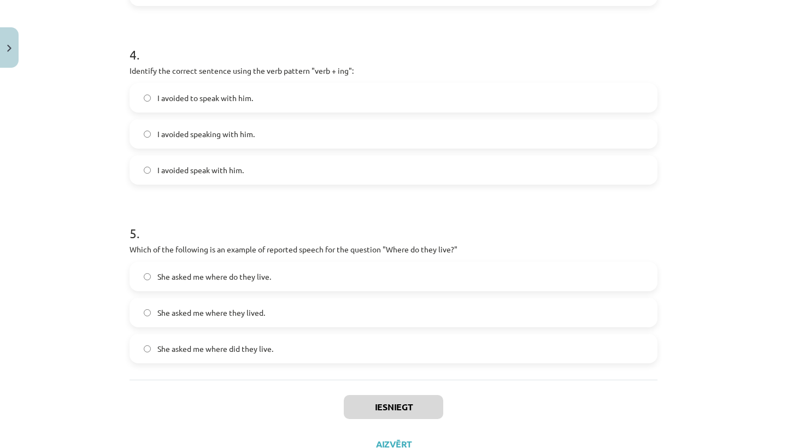
click at [743, 136] on div "Mācību tēma: Angļu valodas i - 11. klases 1. ieskaites mācību materiāls #2 📝 To…" at bounding box center [393, 224] width 787 height 448
drag, startPoint x: 743, startPoint y: 136, endPoint x: 741, endPoint y: 110, distance: 25.3
click at [741, 110] on div "Mācību tēma: Angļu valodas i - 11. klases 1. ieskaites mācību materiāls #2 📝 To…" at bounding box center [393, 224] width 787 height 448
drag, startPoint x: 707, startPoint y: 63, endPoint x: 702, endPoint y: 22, distance: 41.2
click at [702, 22] on div "Mācību tēma: Angļu valodas i - 11. klases 1. ieskaites mācību materiāls #2 📝 To…" at bounding box center [393, 224] width 787 height 448
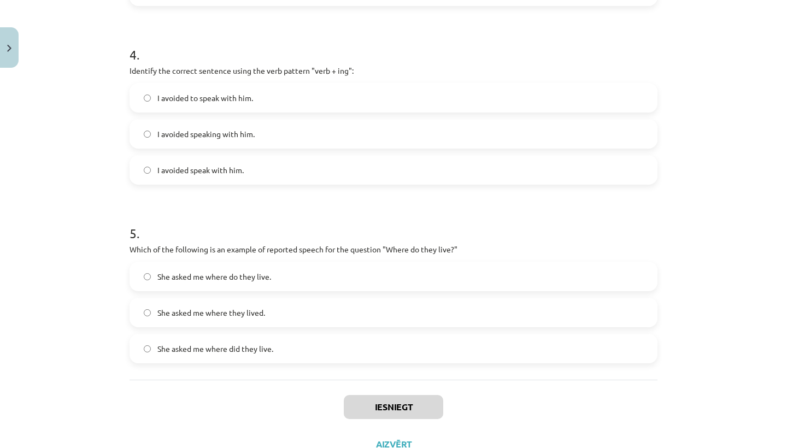
drag, startPoint x: 783, startPoint y: 283, endPoint x: 783, endPoint y: 258, distance: 24.6
click at [783, 258] on div "Mācību tēma: Angļu valodas i - 11. klases 1. ieskaites mācību materiāls #2 📝 To…" at bounding box center [393, 224] width 787 height 448
click at [780, 282] on div "Mācību tēma: Angļu valodas i - 11. klases 1. ieskaites mācību materiāls #2 📝 To…" at bounding box center [393, 224] width 787 height 448
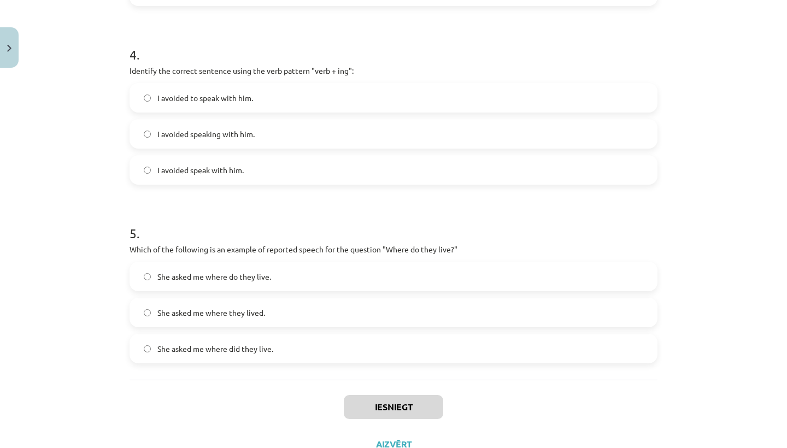
drag, startPoint x: 780, startPoint y: 282, endPoint x: 757, endPoint y: 179, distance: 105.8
click at [757, 179] on div "Mācību tēma: Angļu valodas i - 11. klases 1. ieskaites mācību materiāls #2 📝 To…" at bounding box center [393, 224] width 787 height 448
drag, startPoint x: 757, startPoint y: 179, endPoint x: 744, endPoint y: 99, distance: 81.0
drag, startPoint x: 744, startPoint y: 99, endPoint x: 739, endPoint y: 56, distance: 42.9
click at [739, 56] on div "Mācību tēma: Angļu valodas i - 11. klases 1. ieskaites mācību materiāls #2 📝 To…" at bounding box center [393, 224] width 787 height 448
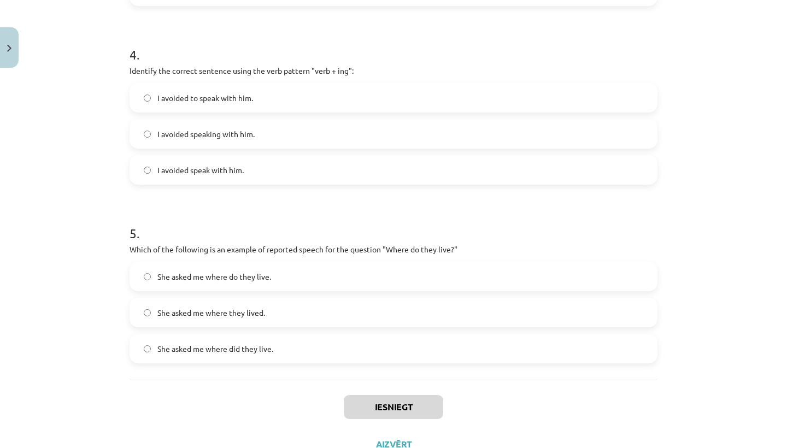
drag, startPoint x: 739, startPoint y: 56, endPoint x: 737, endPoint y: 27, distance: 29.6
click at [737, 27] on div "Mācību tēma: Angļu valodas i - 11. klases 1. ieskaites mācību materiāls #2 📝 To…" at bounding box center [393, 224] width 787 height 448
drag, startPoint x: 737, startPoint y: 27, endPoint x: 736, endPoint y: 7, distance: 19.7
click at [736, 7] on div "Mācību tēma: Angļu valodas i - 11. klases 1. ieskaites mācību materiāls #2 📝 To…" at bounding box center [393, 224] width 787 height 448
drag, startPoint x: 736, startPoint y: 7, endPoint x: 735, endPoint y: -4, distance: 11.5
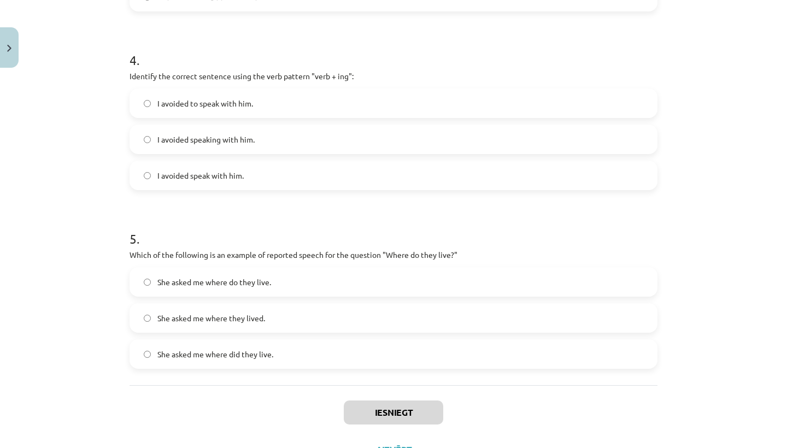
click at [722, 29] on div "Mācību tēma: Angļu valodas i - 11. klases 1. ieskaites mācību materiāls #2 📝 To…" at bounding box center [393, 224] width 787 height 448
click at [722, 27] on div "Mācību tēma: Angļu valodas i - 11. klases 1. ieskaites mācību materiāls #2 📝 To…" at bounding box center [393, 224] width 787 height 448
click at [721, 27] on div "Mācību tēma: Angļu valodas i - 11. klases 1. ieskaites mācību materiāls #2 📝 To…" at bounding box center [393, 224] width 787 height 448
drag, startPoint x: 712, startPoint y: 313, endPoint x: 698, endPoint y: 266, distance: 48.9
click at [698, 266] on div "Mācību tēma: Angļu valodas i - 11. klases 1. ieskaites mācību materiāls #2 📝 To…" at bounding box center [393, 224] width 787 height 448
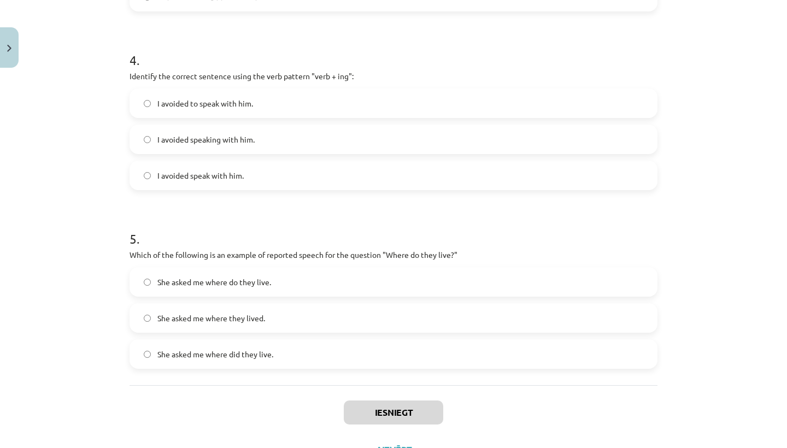
drag, startPoint x: 698, startPoint y: 265, endPoint x: 688, endPoint y: 192, distance: 73.3
click at [688, 192] on div "Mācību tēma: Angļu valodas i - 11. klases 1. ieskaites mācību materiāls #2 📝 To…" at bounding box center [393, 224] width 787 height 448
drag, startPoint x: 715, startPoint y: 83, endPoint x: 715, endPoint y: 15, distance: 67.2
click at [715, 15] on div "Mācību tēma: Angļu valodas i - 11. klases 1. ieskaites mācību materiāls #2 📝 To…" at bounding box center [393, 224] width 787 height 448
drag, startPoint x: 735, startPoint y: 119, endPoint x: 725, endPoint y: 60, distance: 60.4
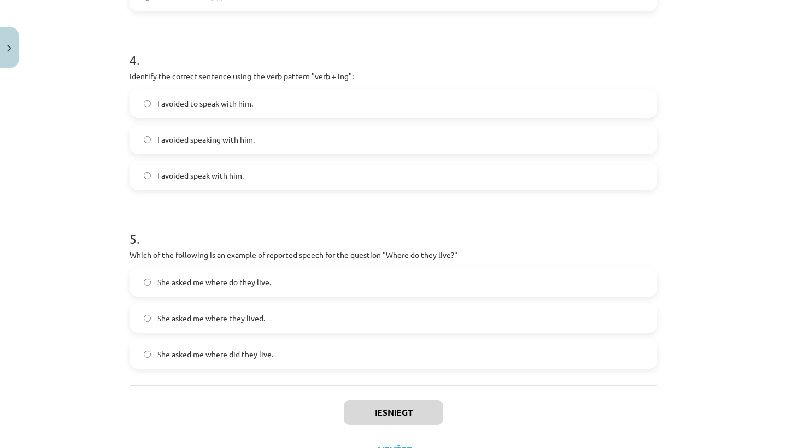
click at [725, 60] on div "Mācību tēma: Angļu valodas i - 11. klases 1. ieskaites mācību materiāls #2 📝 To…" at bounding box center [393, 224] width 787 height 448
drag, startPoint x: 714, startPoint y: 121, endPoint x: 704, endPoint y: 63, distance: 58.7
drag, startPoint x: 712, startPoint y: 110, endPoint x: 709, endPoint y: 86, distance: 23.7
click at [709, 86] on div "Mācību tēma: Angļu valodas i - 11. klases 1. ieskaites mācību materiāls #2 📝 To…" at bounding box center [393, 224] width 787 height 448
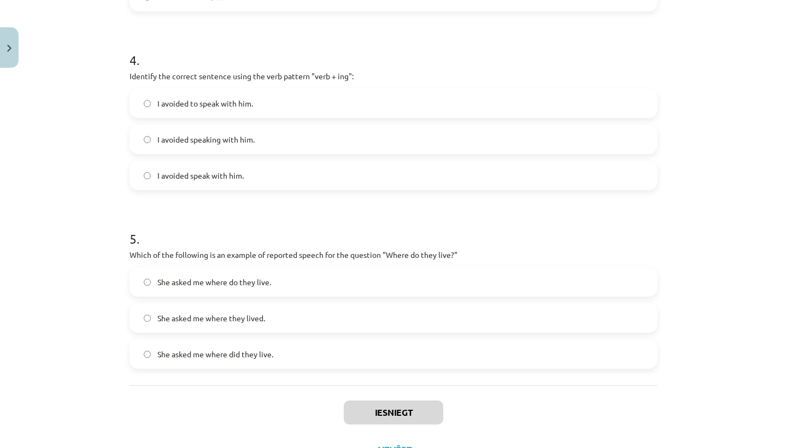
click at [709, 86] on div "Mācību tēma: Angļu valodas i - 11. klases 1. ieskaites mācību materiāls #2 📝 To…" at bounding box center [393, 224] width 787 height 448
drag, startPoint x: 709, startPoint y: 86, endPoint x: 708, endPoint y: 68, distance: 18.7
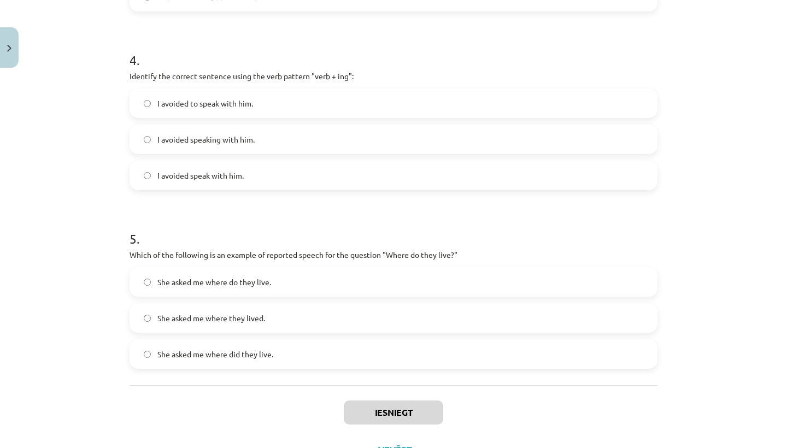
click at [708, 68] on div "Mācību tēma: Angļu valodas i - 11. klases 1. ieskaites mācību materiāls #2 📝 To…" at bounding box center [393, 224] width 787 height 448
click at [707, 3] on div "Mācību tēma: Angļu valodas i - 11. klases 1. ieskaites mācību materiāls #2 📝 To…" at bounding box center [393, 224] width 787 height 448
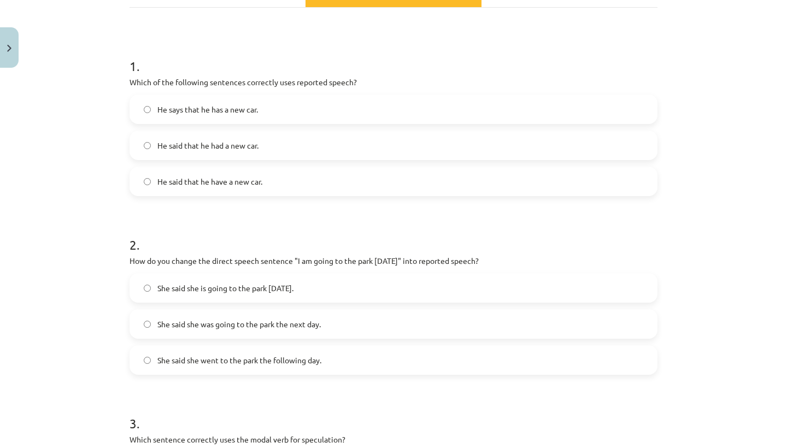
click at [239, 183] on span "He said that he have a new car." at bounding box center [209, 181] width 105 height 11
drag, startPoint x: 734, startPoint y: 152, endPoint x: 728, endPoint y: 178, distance: 26.9
click at [728, 178] on div "Mācību tēma: Angļu valodas i - 11. klases 1. ieskaites mācību materiāls #2 📝 To…" at bounding box center [393, 224] width 787 height 448
drag, startPoint x: 728, startPoint y: 175, endPoint x: 724, endPoint y: 124, distance: 52.1
click at [724, 124] on div "Mācību tēma: Angļu valodas i - 11. klases 1. ieskaites mācību materiāls #2 📝 To…" at bounding box center [393, 224] width 787 height 448
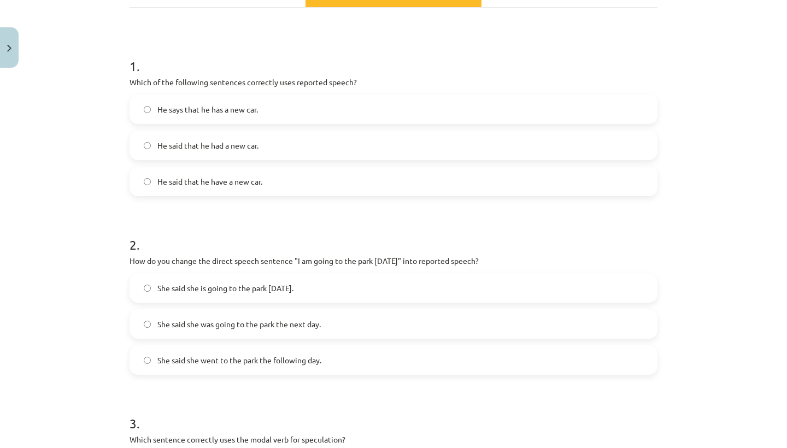
drag, startPoint x: 710, startPoint y: 211, endPoint x: 704, endPoint y: 146, distance: 64.8
click at [704, 146] on div "Mācību tēma: Angļu valodas i - 11. klases 1. ieskaites mācību materiāls #2 📝 To…" at bounding box center [393, 224] width 787 height 448
drag, startPoint x: 697, startPoint y: 448, endPoint x: 694, endPoint y: 357, distance: 90.8
click at [694, 357] on div "Mācību tēma: Angļu valodas i - 11. klases 1. ieskaites mācību materiāls #2 📝 To…" at bounding box center [393, 224] width 787 height 448
click at [696, 357] on div "Mācību tēma: Angļu valodas i - 11. klases 1. ieskaites mācību materiāls #2 📝 To…" at bounding box center [393, 224] width 787 height 448
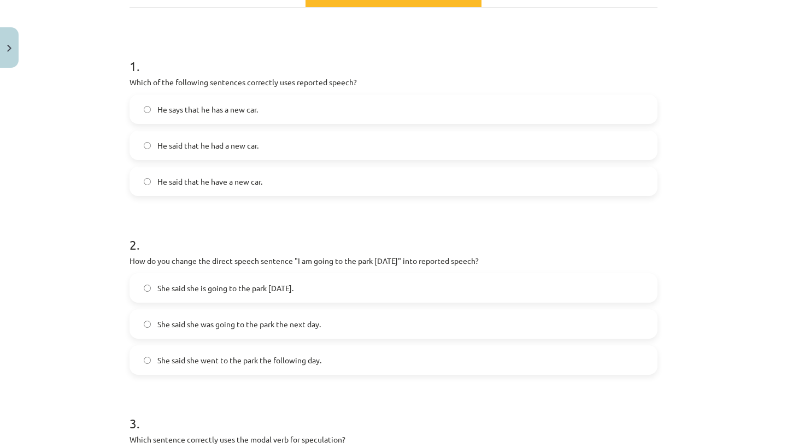
click at [696, 362] on div "Mācību tēma: Angļu valodas i - 11. klases 1. ieskaites mācību materiāls #2 📝 To…" at bounding box center [393, 224] width 787 height 448
drag, startPoint x: 697, startPoint y: 363, endPoint x: 700, endPoint y: 395, distance: 31.8
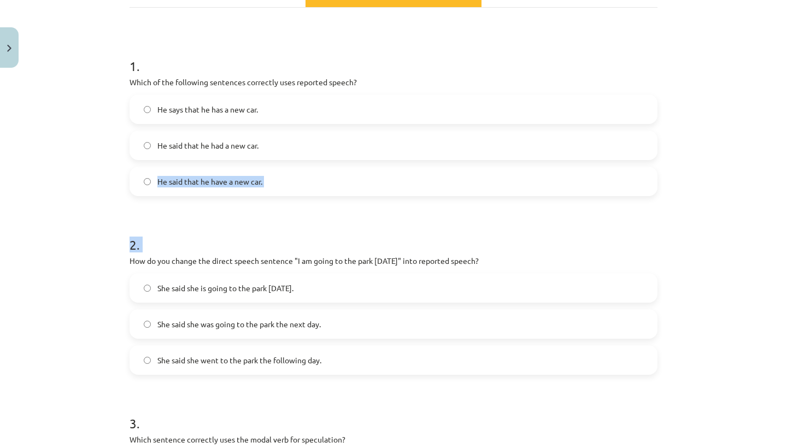
click at [700, 395] on div "Mācību tēma: Angļu valodas i - 11. klases 1. ieskaites mācību materiāls #2 📝 To…" at bounding box center [393, 224] width 787 height 448
drag, startPoint x: 700, startPoint y: 395, endPoint x: 702, endPoint y: 417, distance: 22.5
click at [702, 418] on div "Mācību tēma: Angļu valodas i - 11. klases 1. ieskaites mācību materiāls #2 📝 To…" at bounding box center [393, 224] width 787 height 448
click at [739, 326] on div "Mācību tēma: Angļu valodas i - 11. klases 1. ieskaites mācību materiāls #2 📝 To…" at bounding box center [393, 224] width 787 height 448
click at [332, 278] on label "She said she is going to the park tomorrow." at bounding box center [394, 287] width 526 height 27
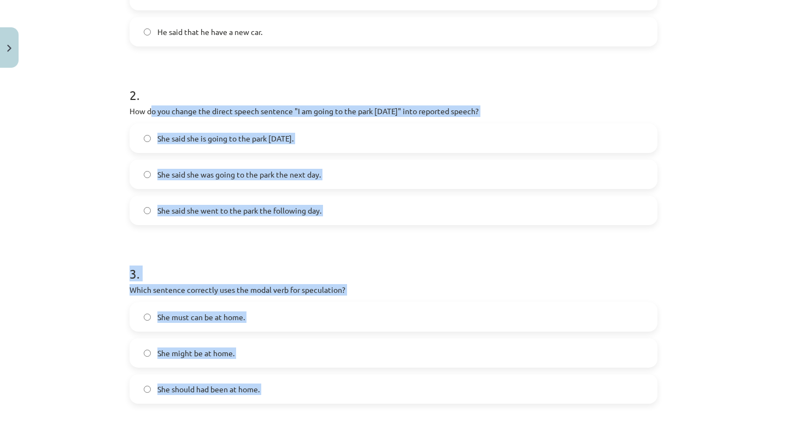
scroll to position [368, 0]
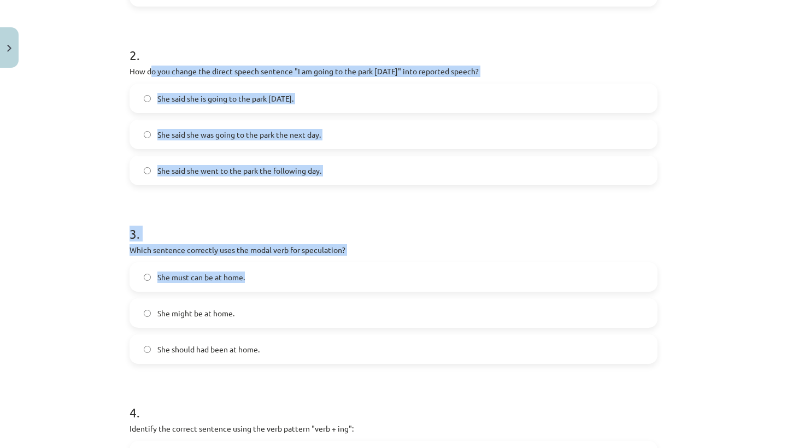
drag, startPoint x: 151, startPoint y: 256, endPoint x: 433, endPoint y: 288, distance: 284.3
click at [433, 288] on form "1 . Which of the following sentences correctly uses reported speech? He says th…" at bounding box center [394, 286] width 528 height 872
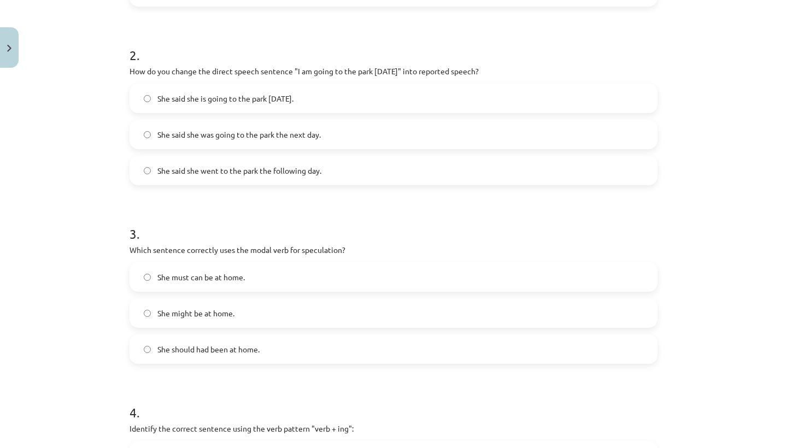
click at [419, 368] on form "1 . Which of the following sentences correctly uses reported speech? He says th…" at bounding box center [394, 286] width 528 height 872
click at [359, 344] on label "She should had been at home." at bounding box center [394, 349] width 526 height 27
click at [252, 353] on span "She should had been at home." at bounding box center [208, 349] width 102 height 11
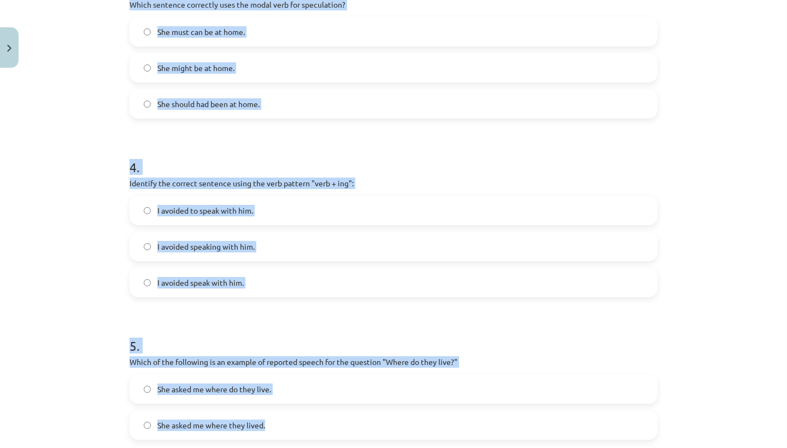
scroll to position [634, 0]
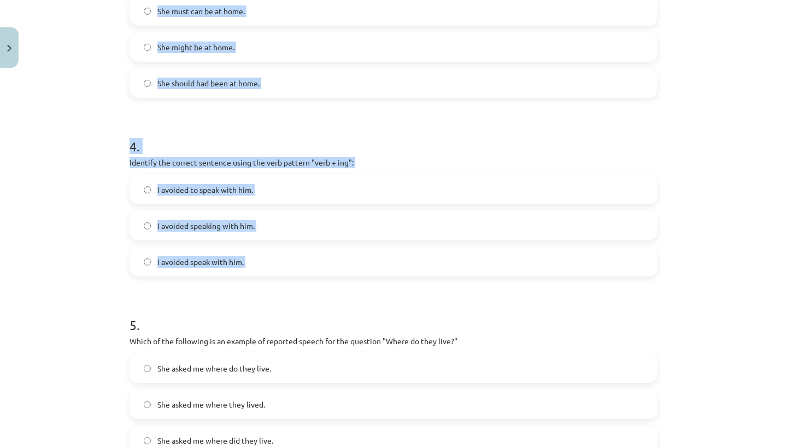
drag, startPoint x: 304, startPoint y: 241, endPoint x: 379, endPoint y: 307, distance: 100.3
click at [379, 307] on form "1 . Which of the following sentences correctly uses reported speech? He says th…" at bounding box center [394, 20] width 528 height 872
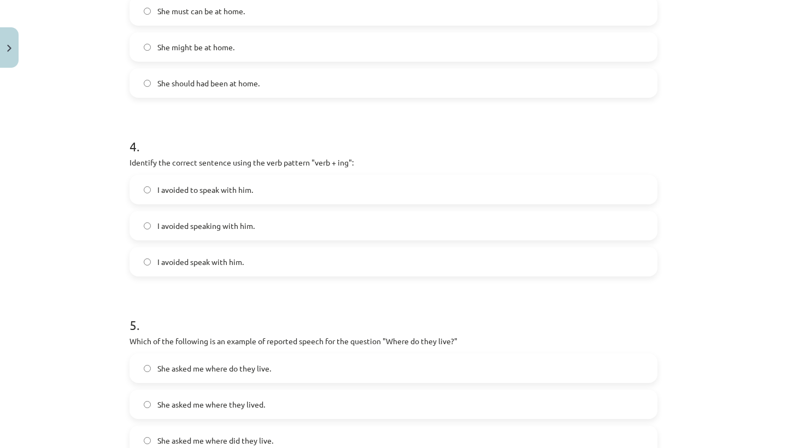
click at [379, 307] on h1 "5 ." at bounding box center [394, 315] width 528 height 34
click at [297, 231] on label "I avoided speaking with him." at bounding box center [394, 225] width 526 height 27
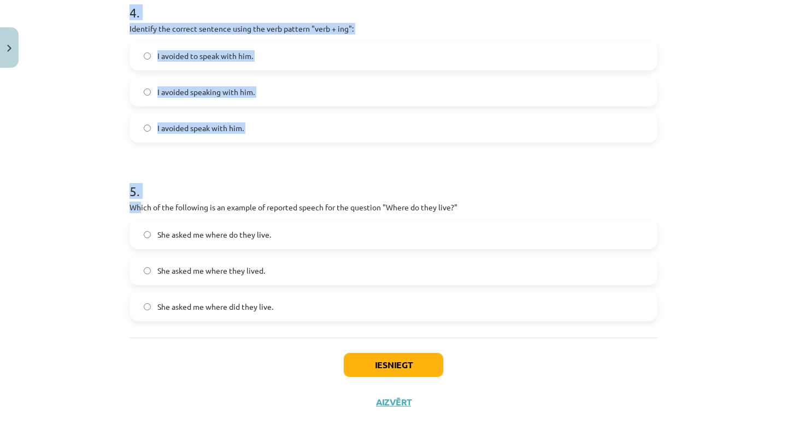
scroll to position [360, 0]
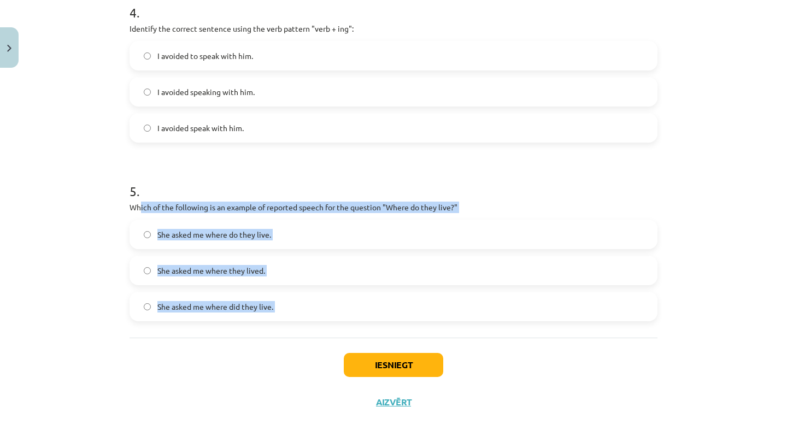
drag, startPoint x: 139, startPoint y: 339, endPoint x: 234, endPoint y: 343, distance: 94.6
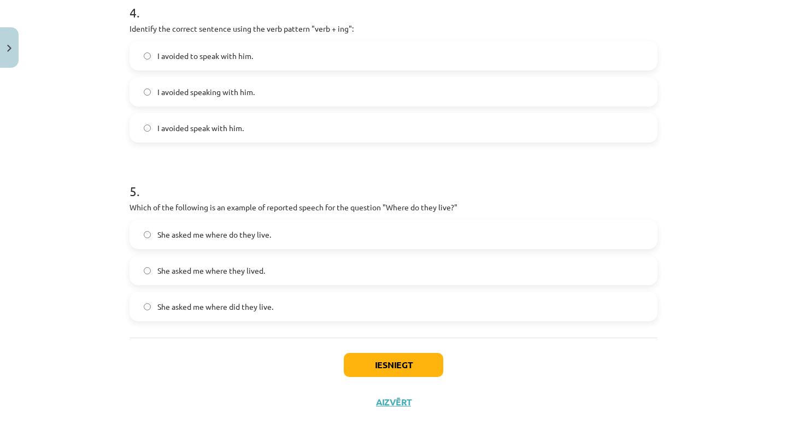
click at [246, 371] on div "Iesniegt Aizvērt" at bounding box center [394, 376] width 528 height 77
click at [287, 302] on label "She asked me where did they live." at bounding box center [394, 306] width 526 height 27
click at [368, 359] on button "Iesniegt" at bounding box center [393, 365] width 99 height 24
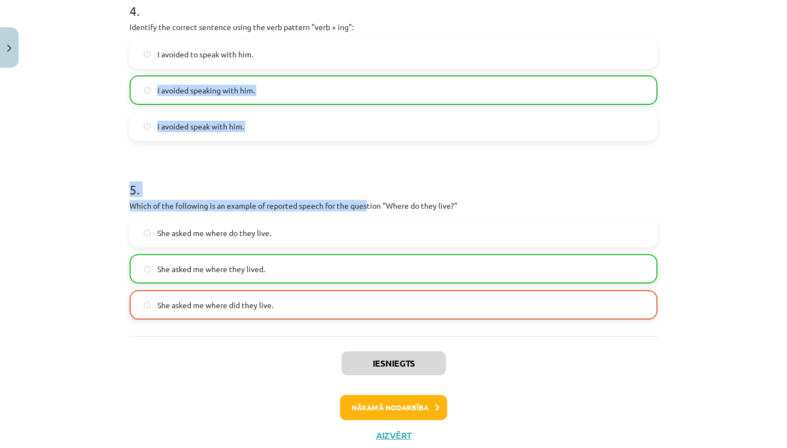
drag, startPoint x: 369, startPoint y: 201, endPoint x: 463, endPoint y: 62, distance: 167.8
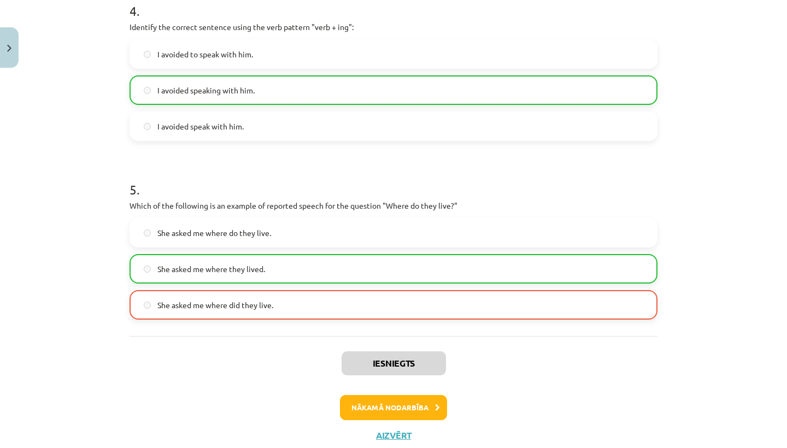
click at [414, 178] on h1 "5 ." at bounding box center [394, 180] width 528 height 34
drag, startPoint x: 146, startPoint y: 199, endPoint x: 336, endPoint y: 193, distance: 190.3
click at [336, 193] on div "5 . Which of the following is an example of reported speech for the question "W…" at bounding box center [394, 241] width 528 height 157
drag, startPoint x: 336, startPoint y: 193, endPoint x: 343, endPoint y: 193, distance: 6.6
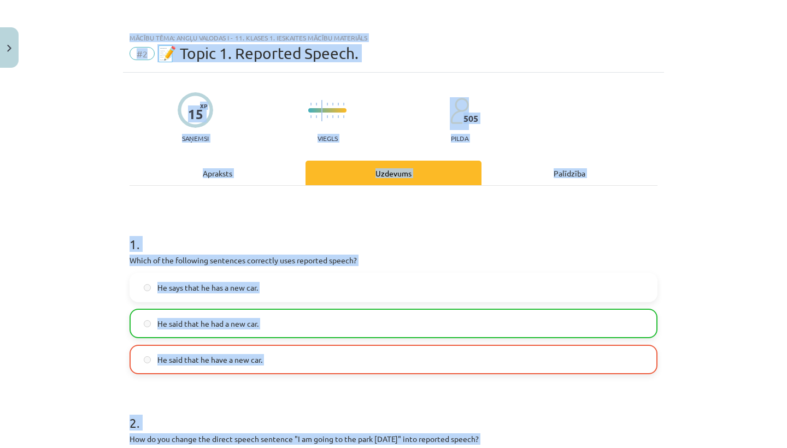
scroll to position [304, 0]
drag, startPoint x: 345, startPoint y: 204, endPoint x: 427, endPoint y: 320, distance: 141.9
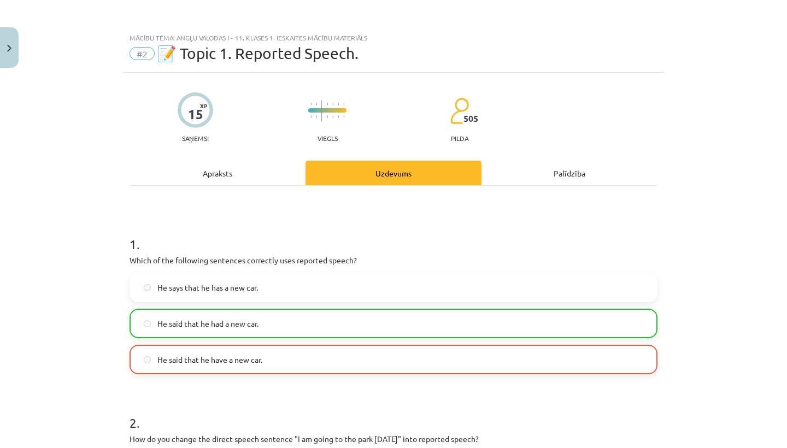
click at [228, 181] on div "Apraksts" at bounding box center [218, 173] width 176 height 25
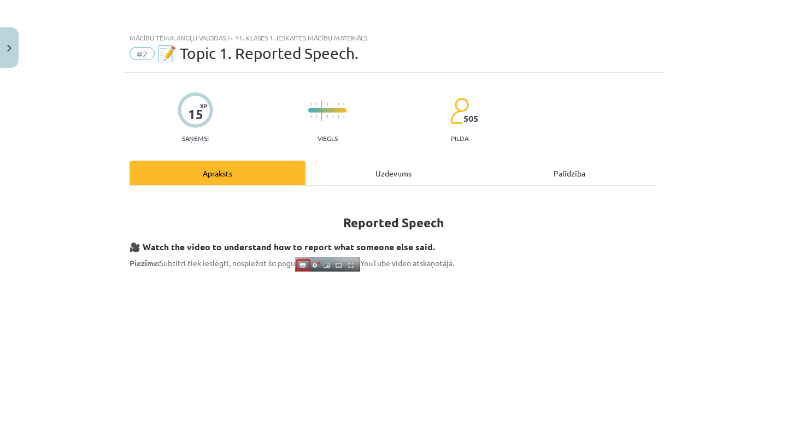
scroll to position [27, 0]
